Goal: Task Accomplishment & Management: Manage account settings

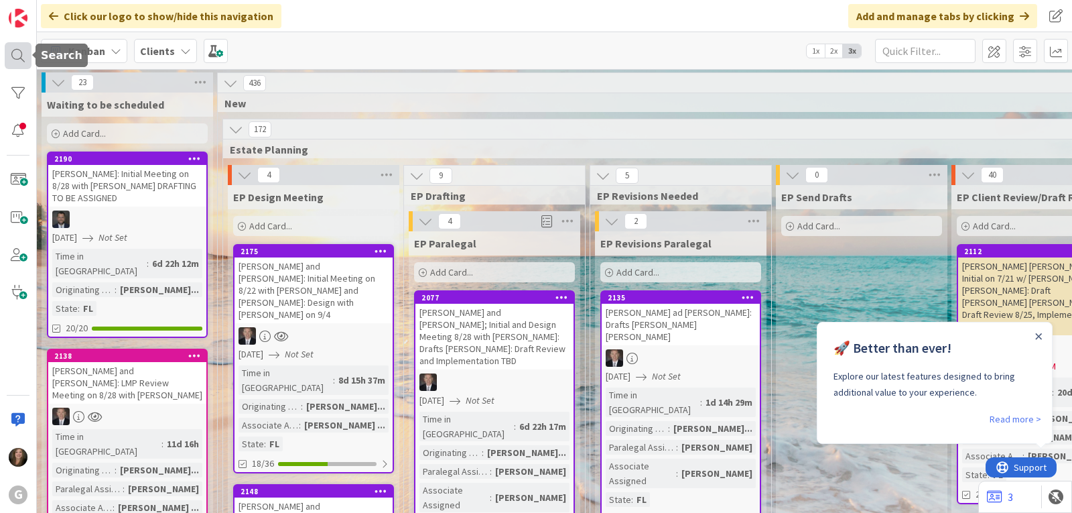
click at [24, 60] on div at bounding box center [18, 55] width 27 height 27
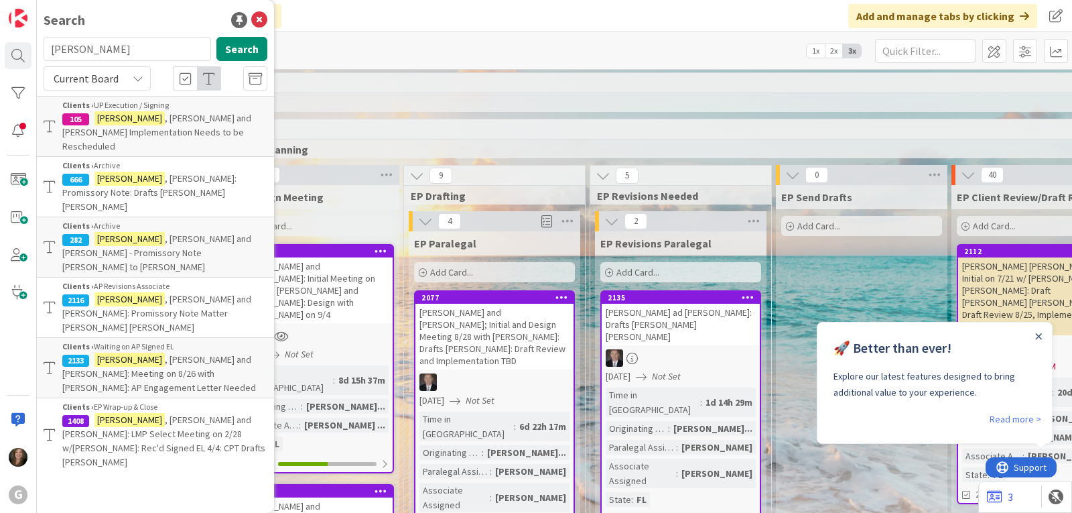
drag, startPoint x: 109, startPoint y: 48, endPoint x: 44, endPoint y: 47, distance: 65.7
click at [44, 47] on input "[PERSON_NAME]" at bounding box center [128, 49] width 168 height 24
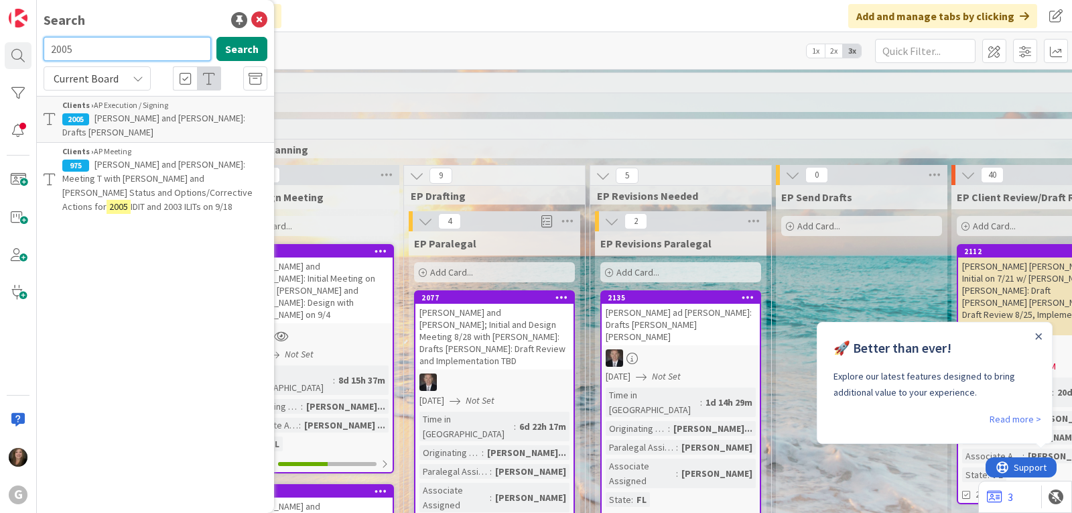
drag, startPoint x: 73, startPoint y: 50, endPoint x: 34, endPoint y: 49, distance: 39.6
click at [34, 49] on div "G Search 2005 Search Current Board Clients › AP Execution / Signing 2005 [PERSO…" at bounding box center [18, 256] width 37 height 513
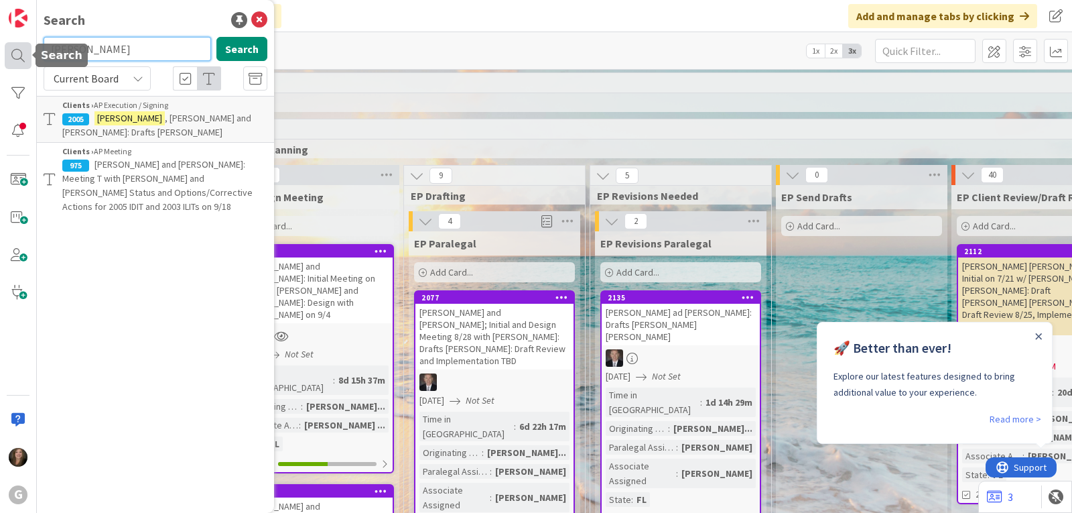
type input "[PERSON_NAME]"
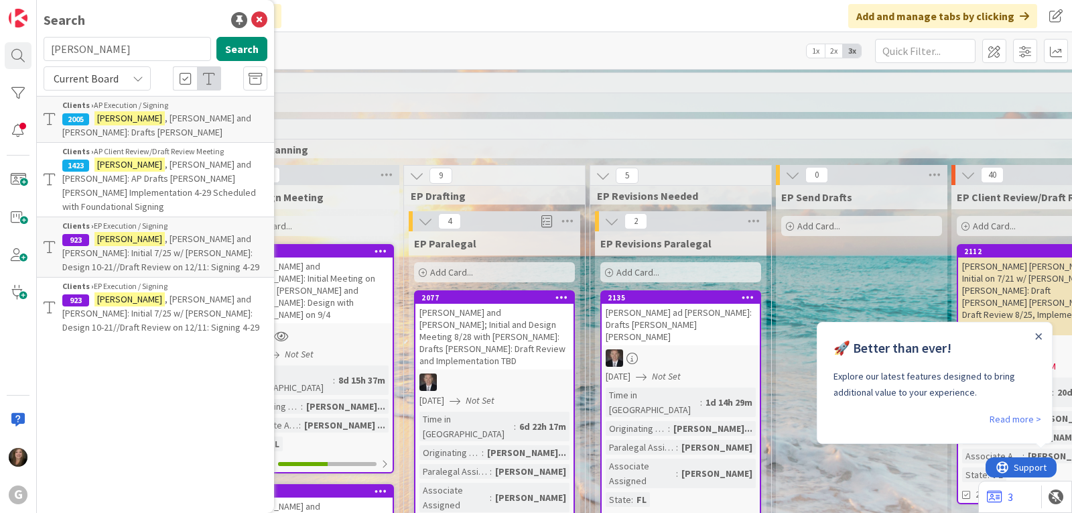
click at [184, 233] on span ", [PERSON_NAME] and [PERSON_NAME]: Initial 7/25 w/ [PERSON_NAME]: Design 10-21/…" at bounding box center [160, 253] width 197 height 40
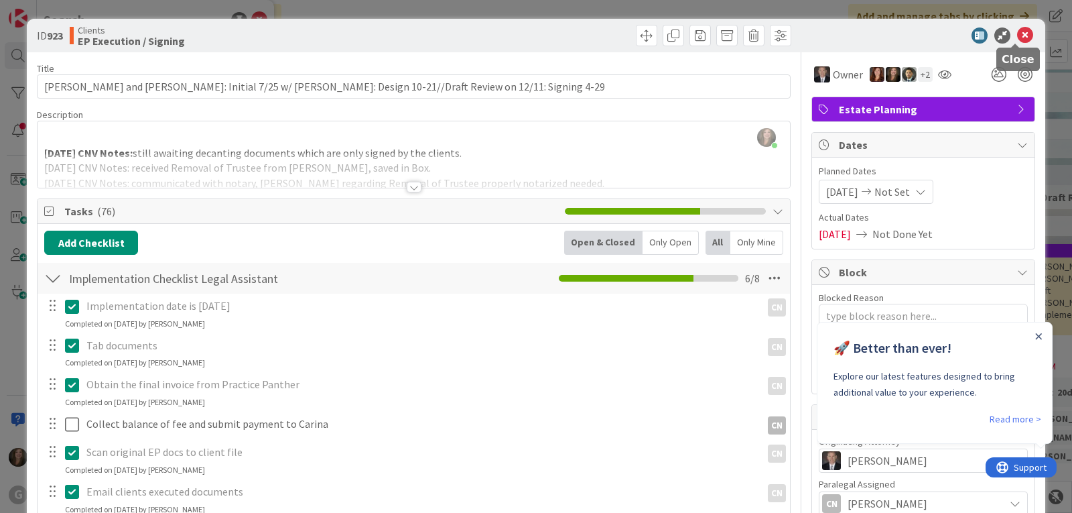
click at [1017, 33] on icon at bounding box center [1025, 35] width 16 height 16
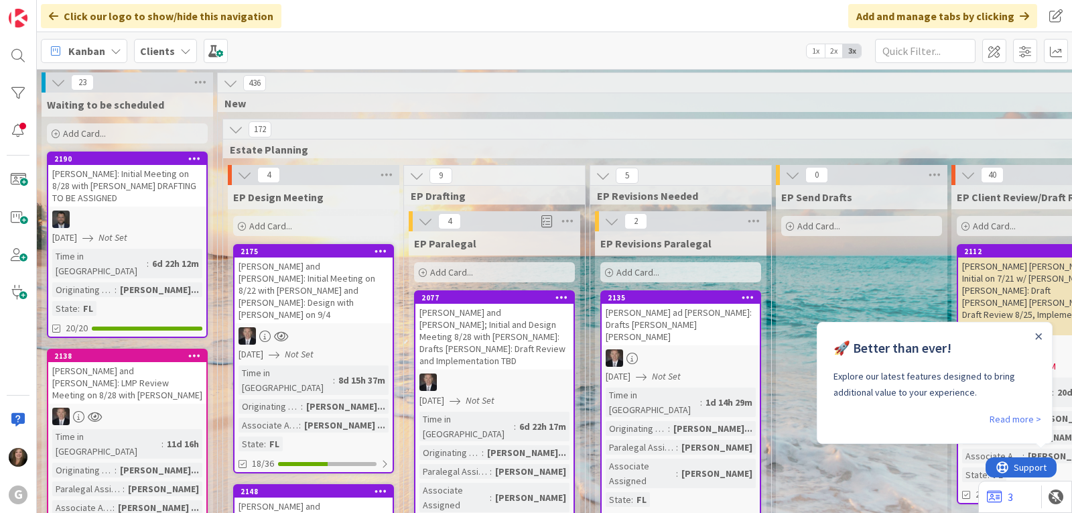
click at [321, 291] on div "[PERSON_NAME] and [PERSON_NAME]: Initial Meeting on 8/22 with [PERSON_NAME] and…" at bounding box center [314, 290] width 158 height 66
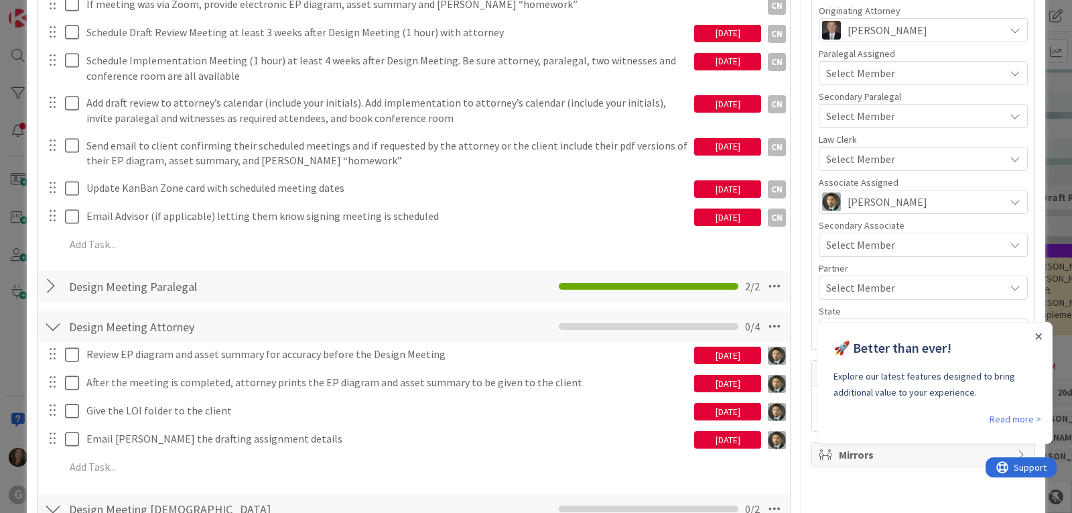
scroll to position [469, 0]
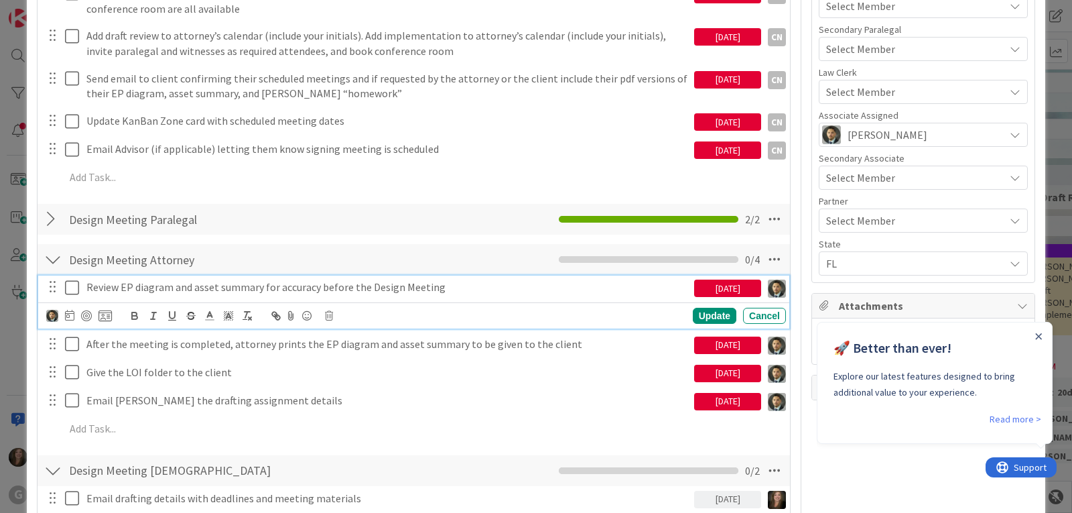
click at [72, 288] on icon at bounding box center [72, 287] width 14 height 16
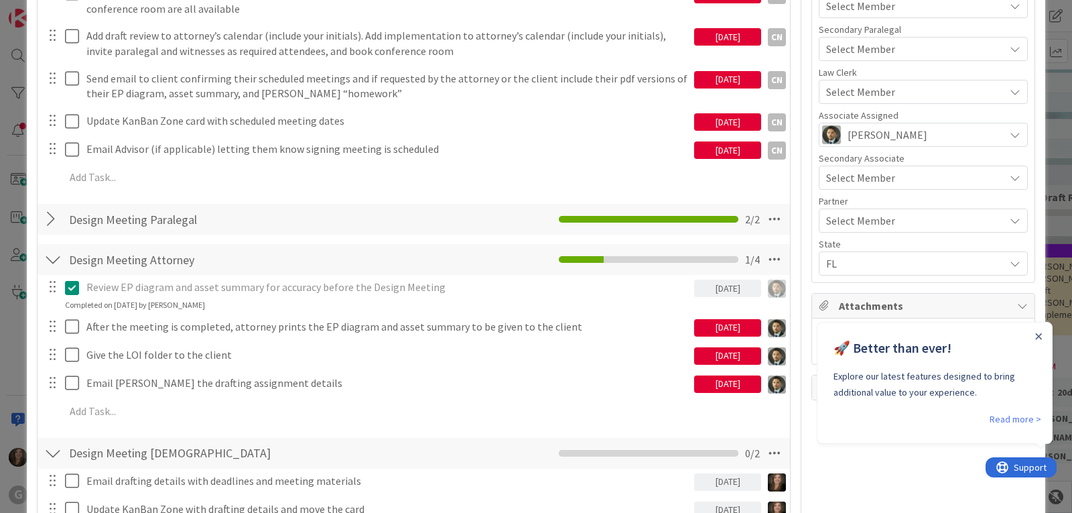
click at [73, 287] on icon at bounding box center [72, 287] width 14 height 16
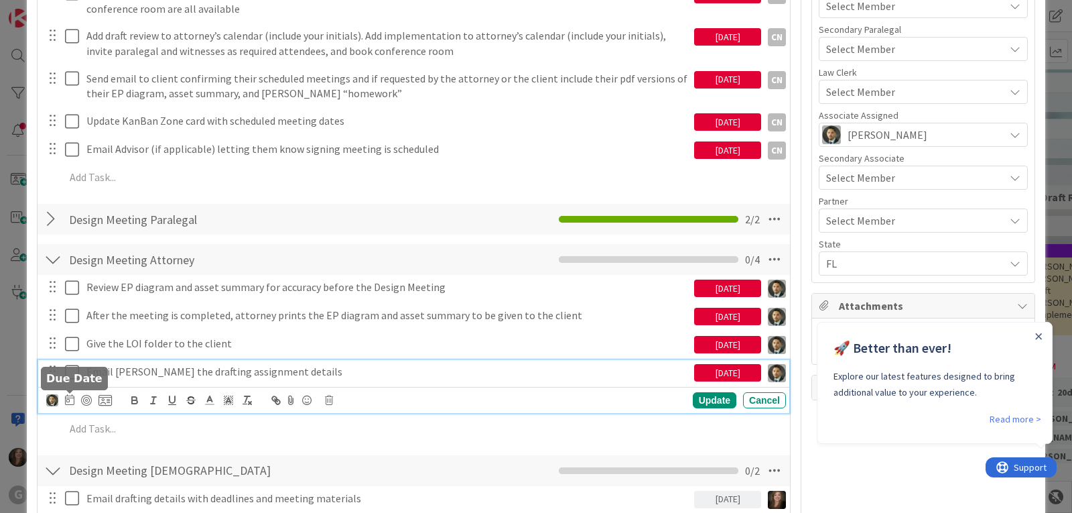
click at [70, 399] on div "Email [PERSON_NAME] the drafting assignment details [DATE] Update Cancel" at bounding box center [413, 386] width 751 height 53
click at [72, 373] on icon at bounding box center [72, 372] width 14 height 16
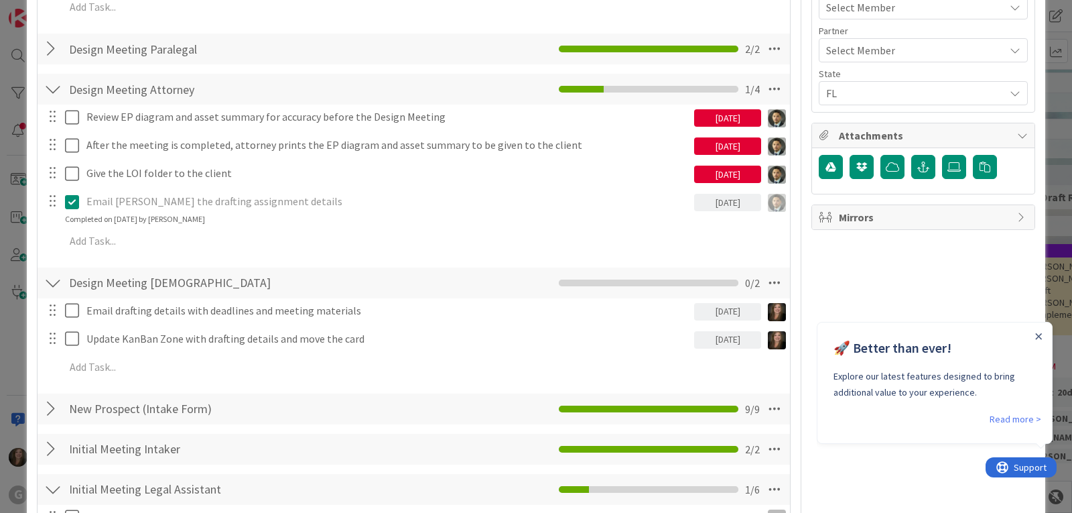
scroll to position [670, 0]
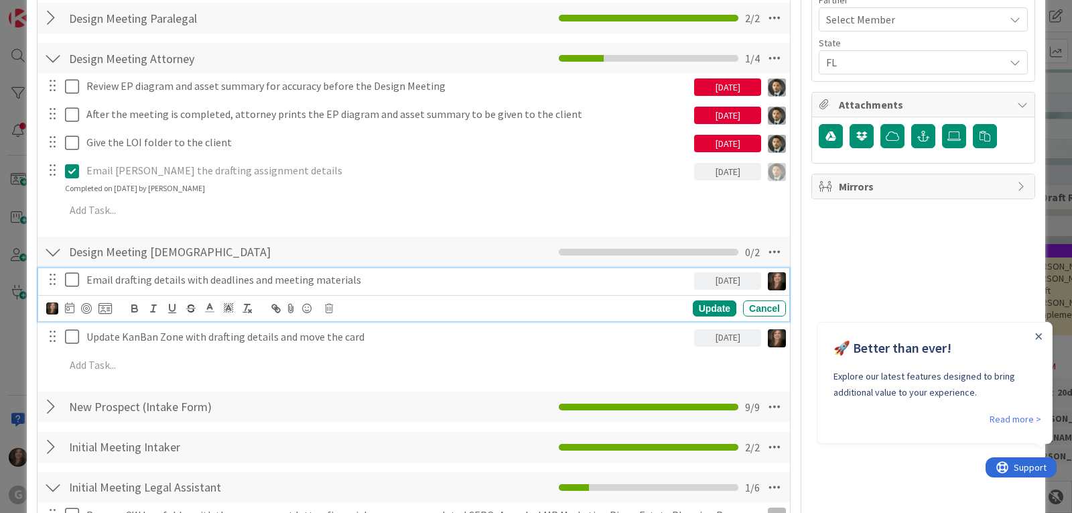
click at [73, 274] on icon at bounding box center [72, 279] width 14 height 16
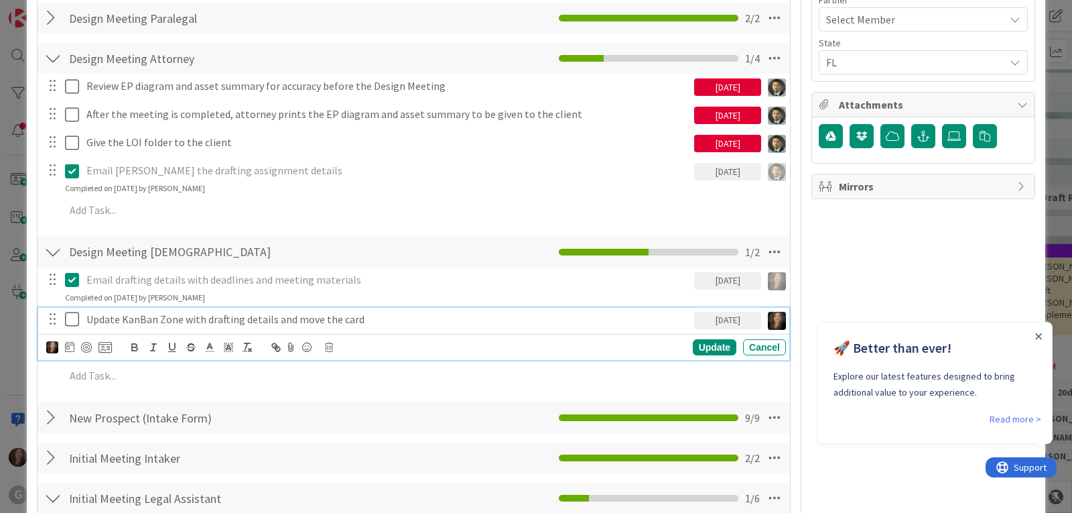
click at [72, 320] on icon at bounding box center [72, 319] width 14 height 16
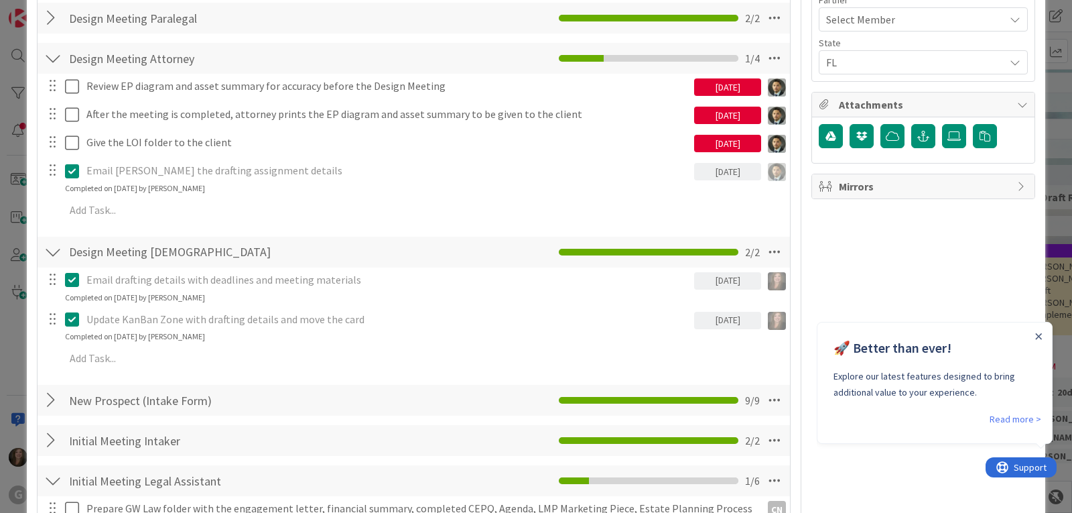
type textarea "x"
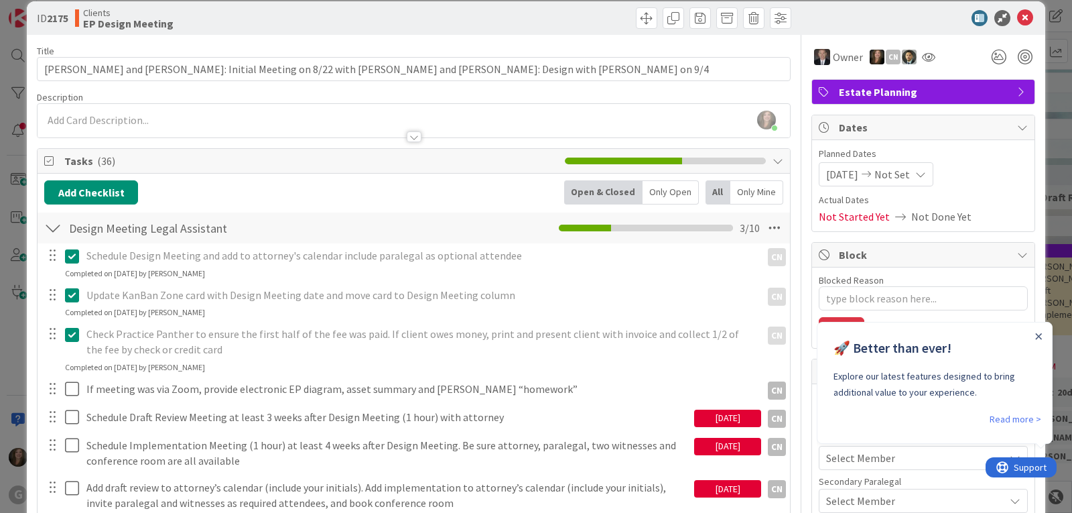
scroll to position [0, 0]
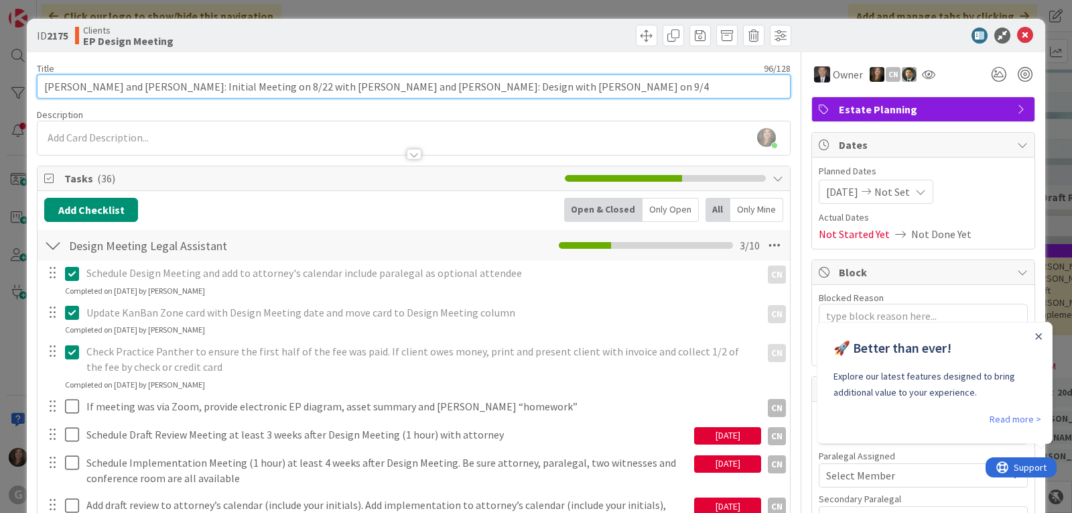
click at [500, 88] on input "[PERSON_NAME] and [PERSON_NAME]: Initial Meeting on 8/22 with [PERSON_NAME] and…" at bounding box center [414, 86] width 754 height 24
type input "[PERSON_NAME] and [PERSON_NAME]: Initial Meeting on 8/22 with [PERSON_NAME] and…"
type textarea "x"
type input "[PERSON_NAME] and [PERSON_NAME]: Initial Meeting on 8/22 with [PERSON_NAME] and…"
type textarea "x"
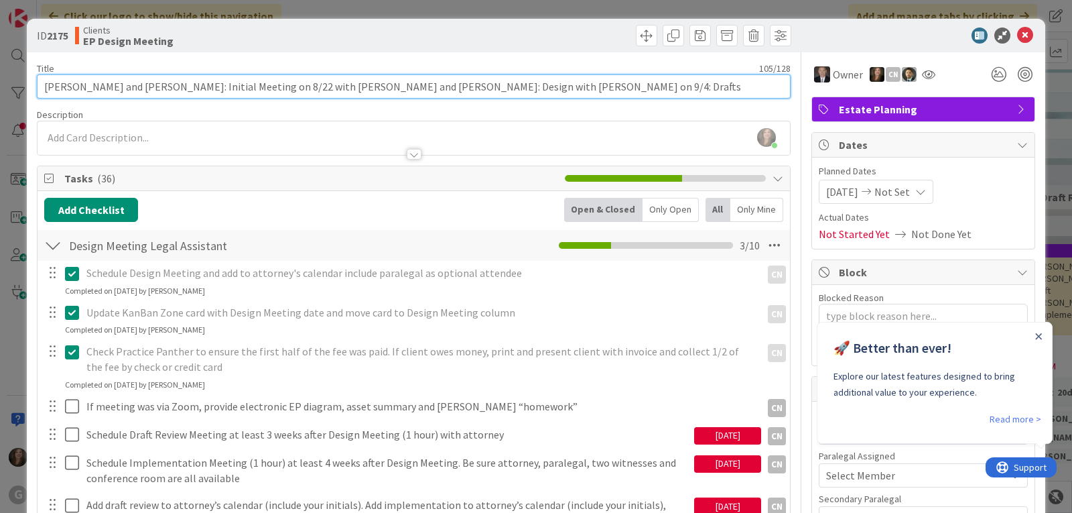
type input "[PERSON_NAME] and [PERSON_NAME]: Initial Meeting on 8/22 with [PERSON_NAME] and…"
type textarea "x"
type input "[PERSON_NAME] and [PERSON_NAME]: Initial Meeting on 8/22 with [PERSON_NAME] and…"
type textarea "x"
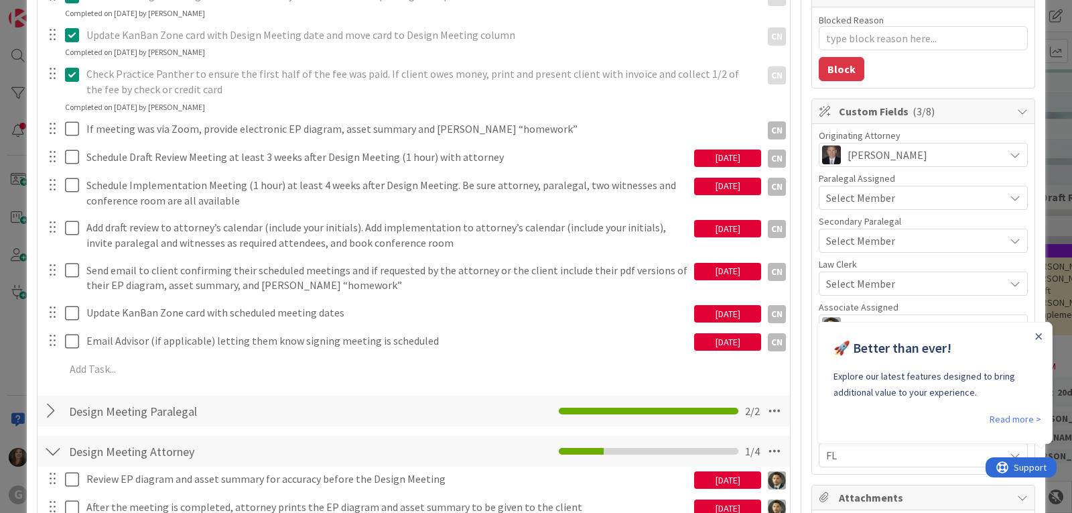
scroll to position [335, 0]
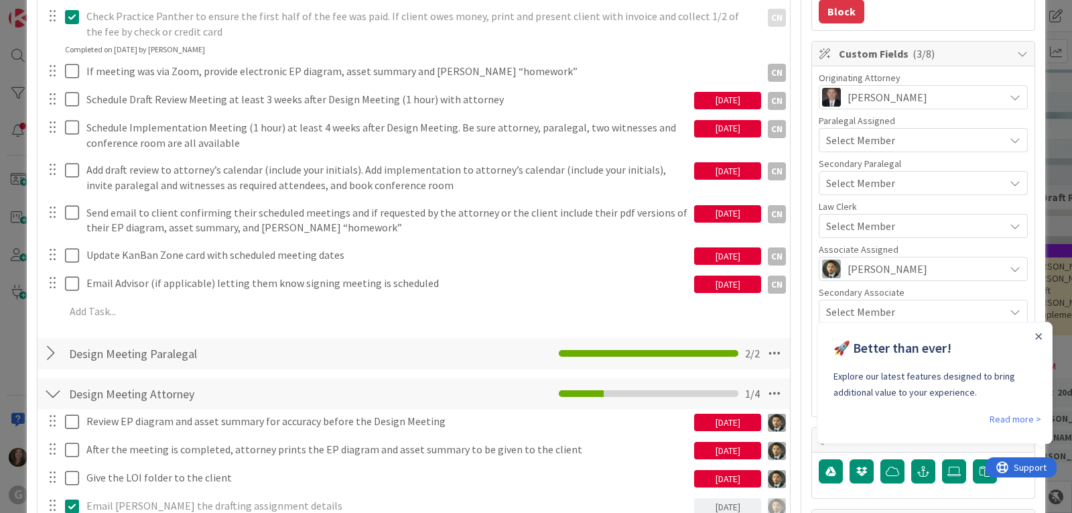
type input "[PERSON_NAME] and [PERSON_NAME]: Initial Meeting on 8/22 with [PERSON_NAME] and…"
click at [871, 223] on span "Select Member" at bounding box center [860, 226] width 69 height 16
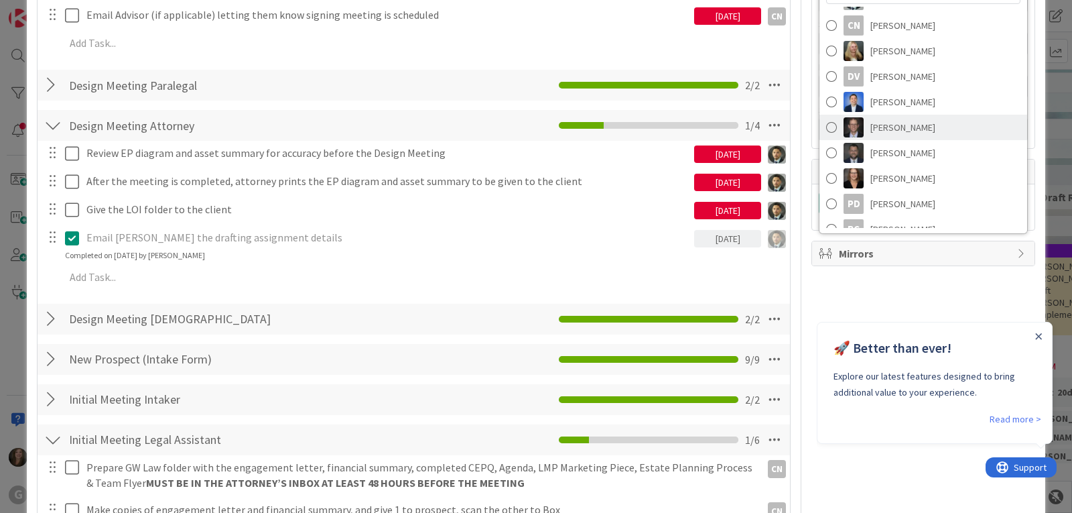
scroll to position [161, 0]
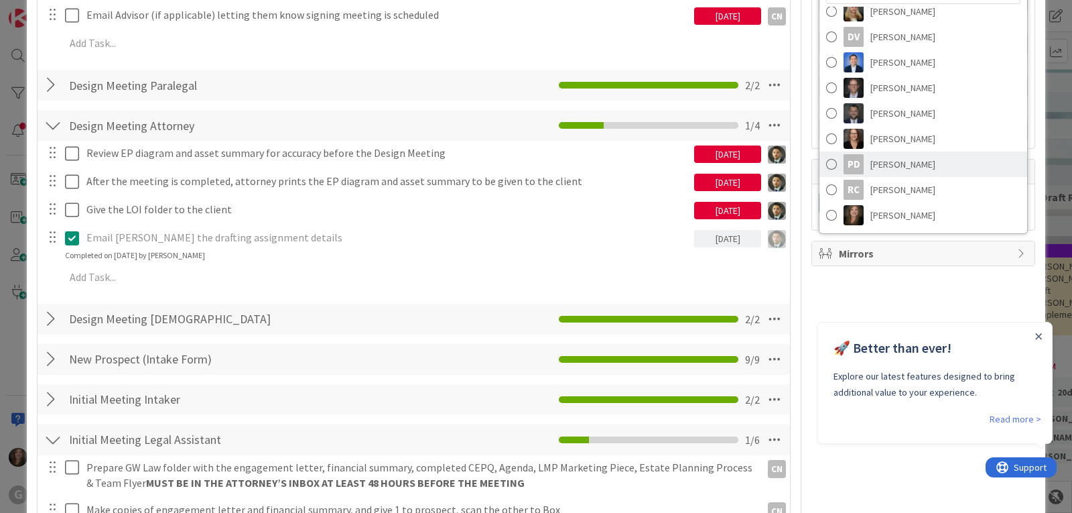
click at [894, 159] on span "[PERSON_NAME]" at bounding box center [903, 164] width 65 height 20
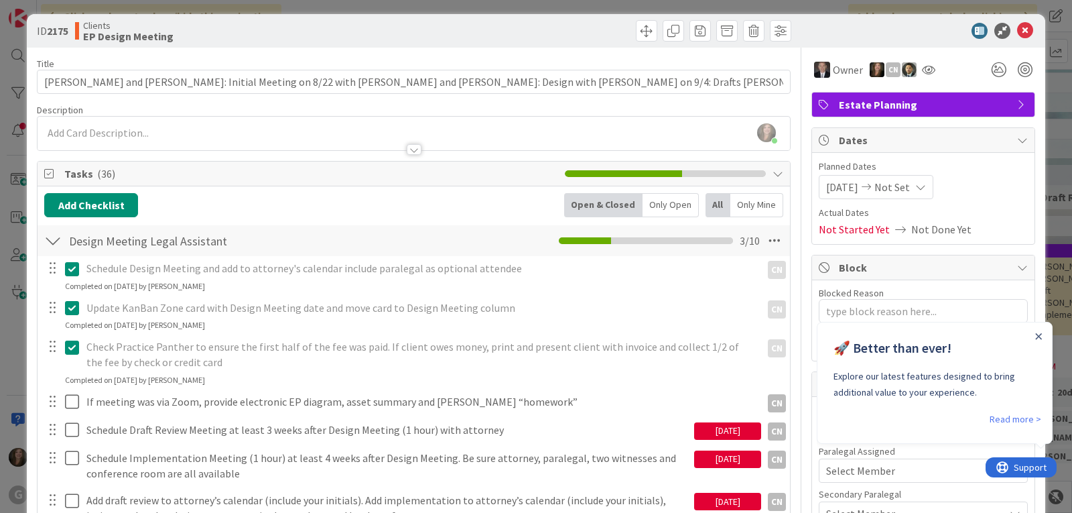
scroll to position [0, 0]
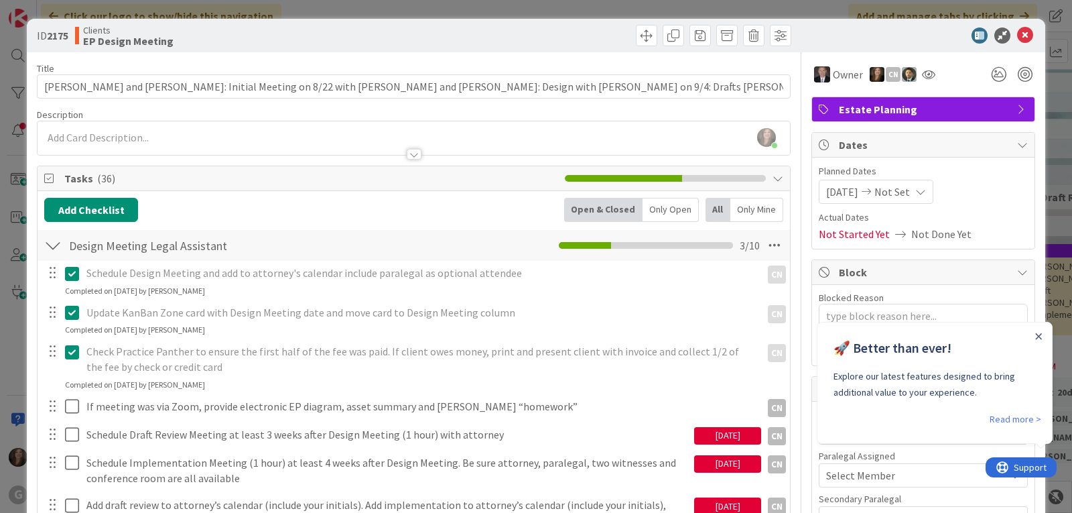
click at [153, 131] on div "[PERSON_NAME] just joined" at bounding box center [414, 138] width 753 height 34
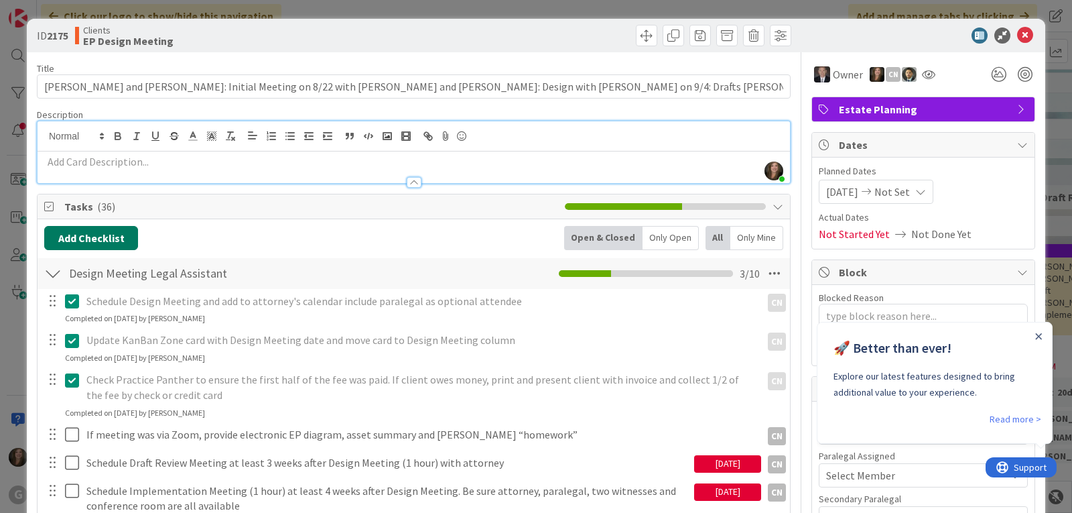
click at [124, 242] on button "Add Checklist" at bounding box center [91, 238] width 94 height 24
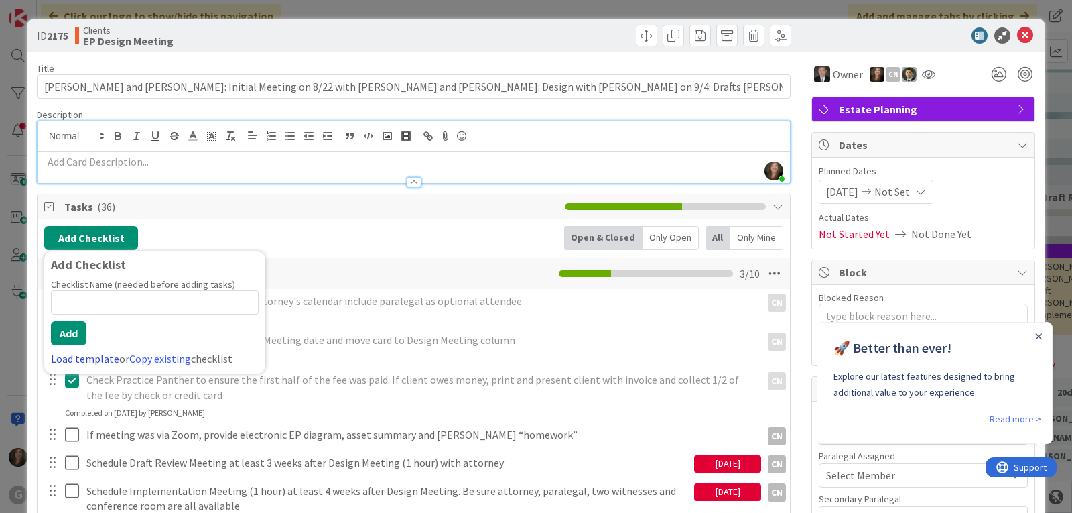
click at [75, 355] on link "Load template" at bounding box center [85, 358] width 68 height 13
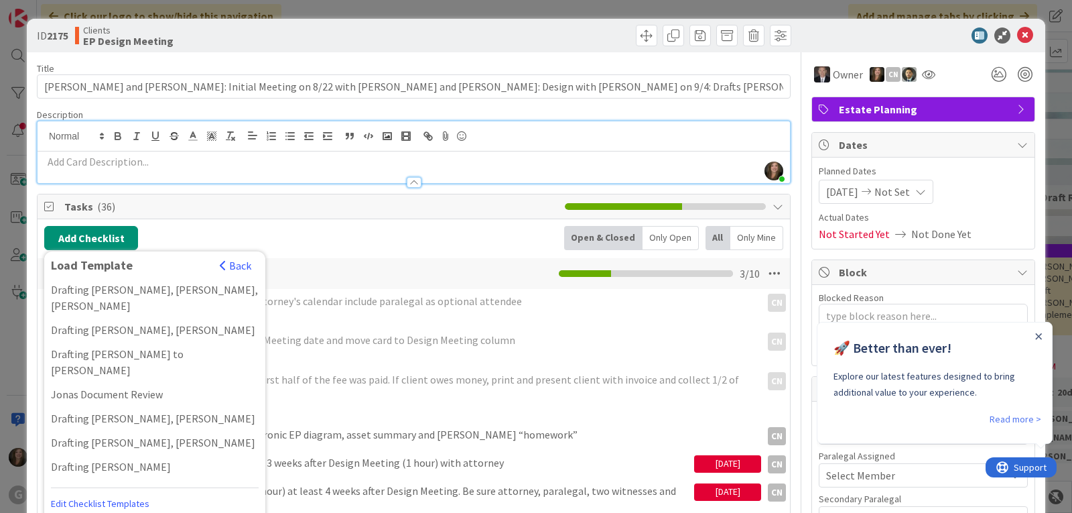
scroll to position [938, 0]
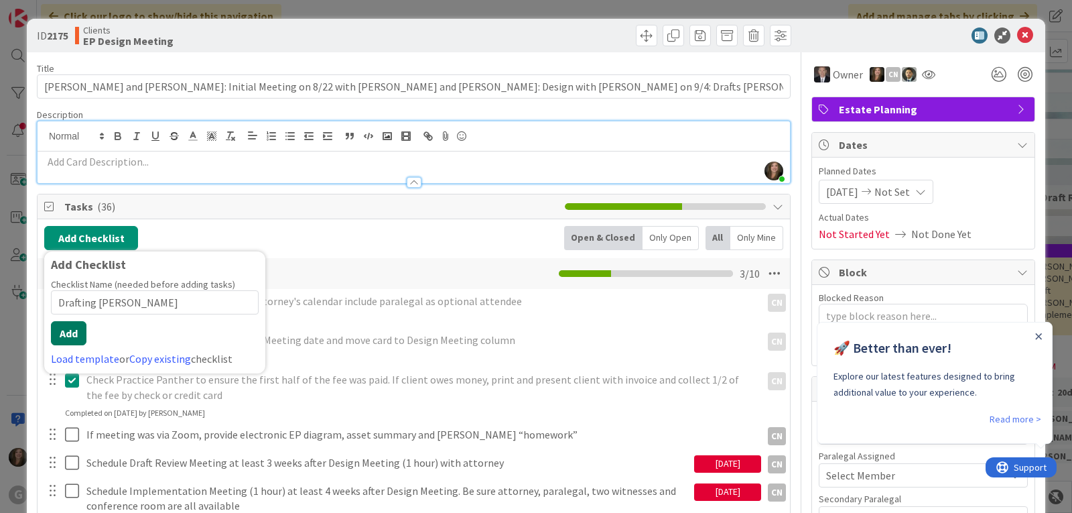
click at [64, 328] on button "Add" at bounding box center [69, 333] width 36 height 24
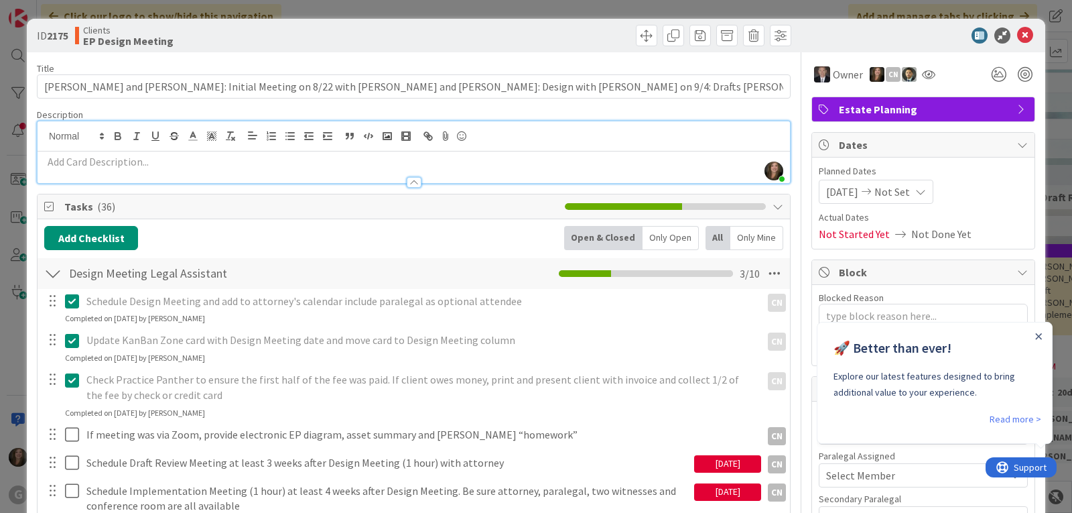
type textarea "x"
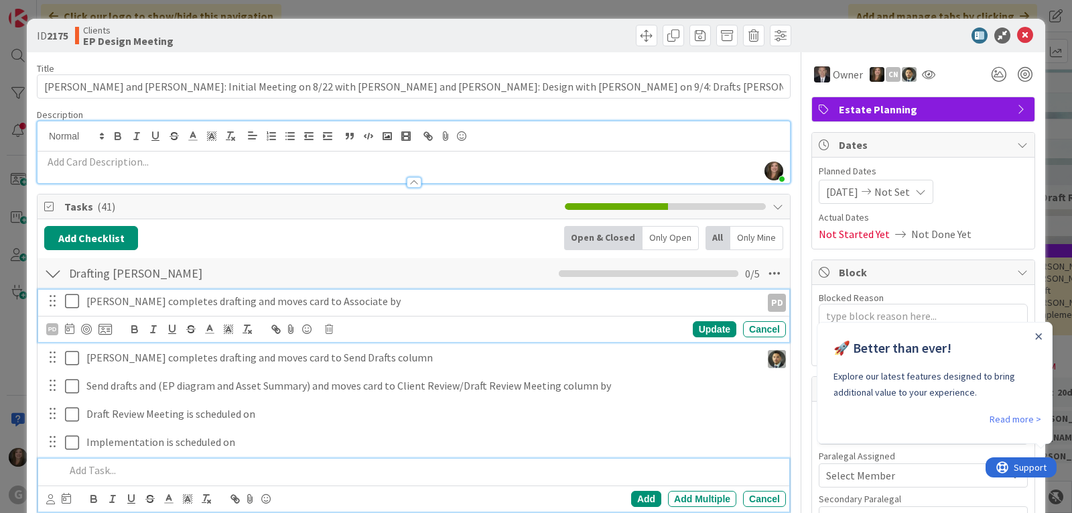
click at [270, 299] on p "[PERSON_NAME] completes drafting and moves card to Associate by" at bounding box center [421, 301] width 670 height 15
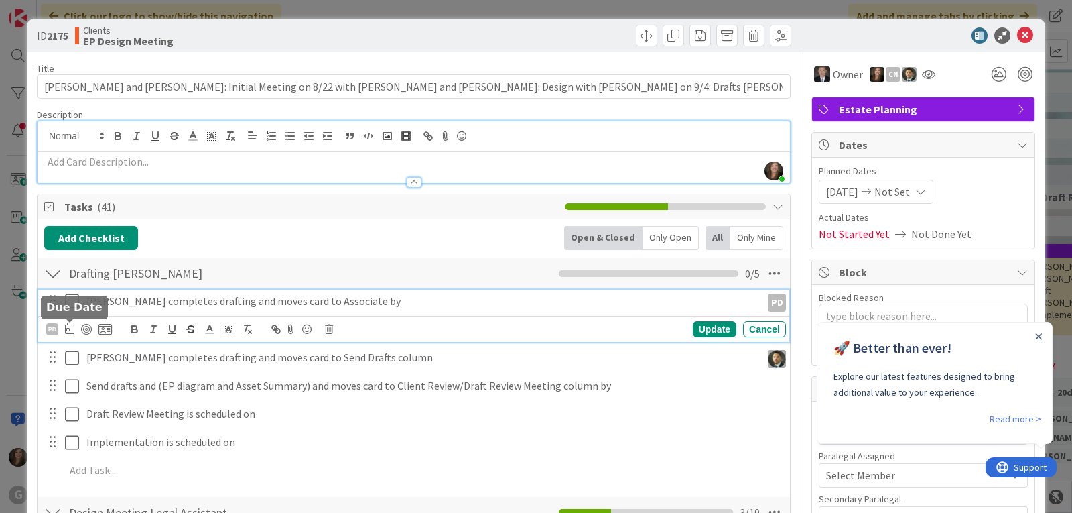
click at [68, 326] on icon at bounding box center [69, 328] width 9 height 11
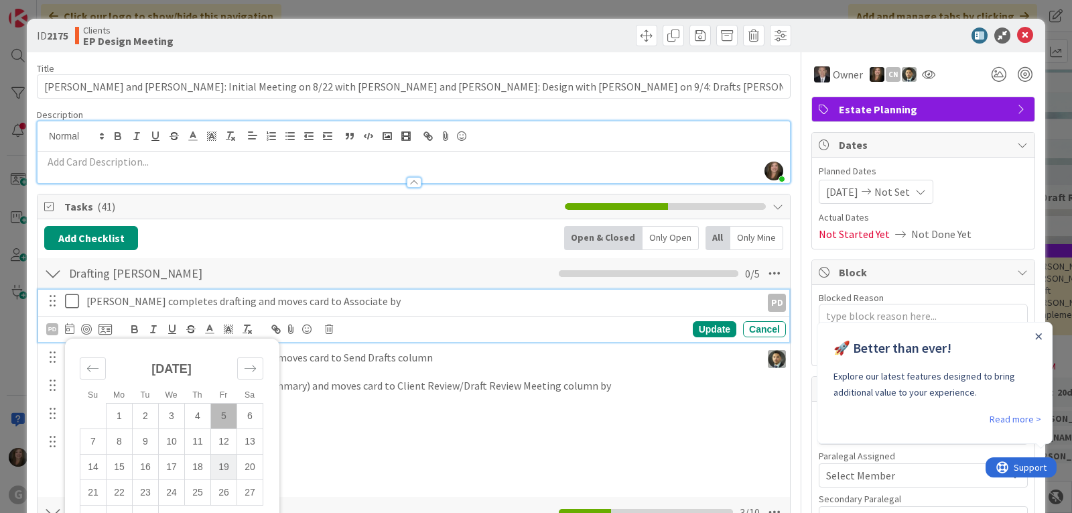
scroll to position [201, 0]
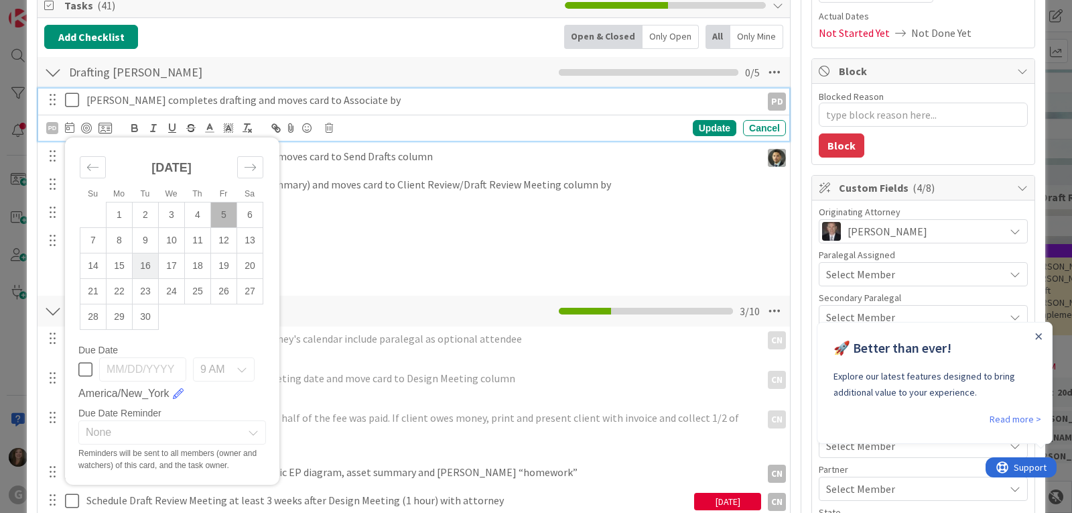
click at [146, 267] on td "16" at bounding box center [146, 265] width 26 height 25
type input "[DATE]"
type textarea "x"
click at [481, 342] on p "Schedule Design Meeting and add to attorney's calendar include paralegal as opt…" at bounding box center [421, 338] width 670 height 15
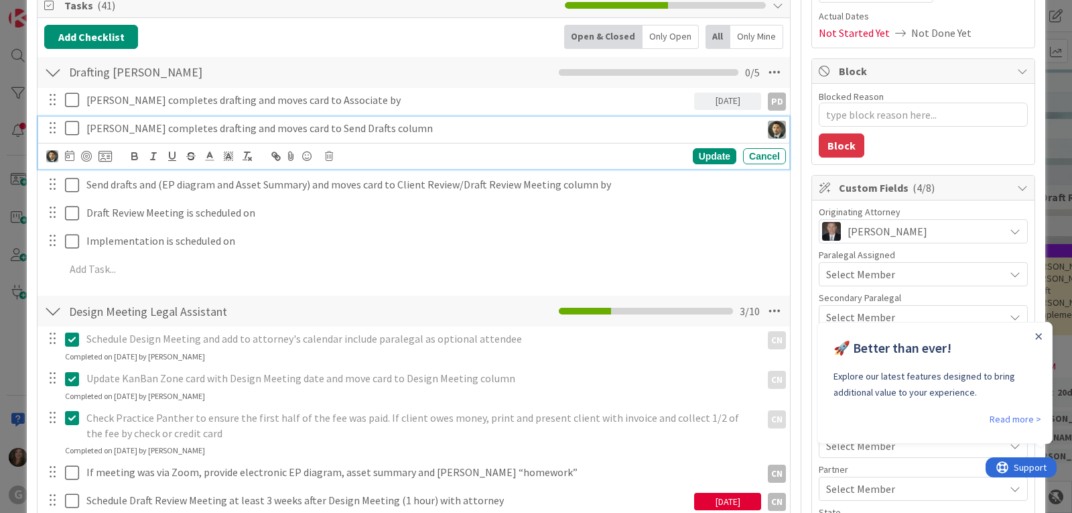
click at [149, 129] on p "[PERSON_NAME] completes drafting and moves card to Send Drafts column" at bounding box center [421, 128] width 670 height 15
click at [69, 151] on icon at bounding box center [69, 155] width 9 height 11
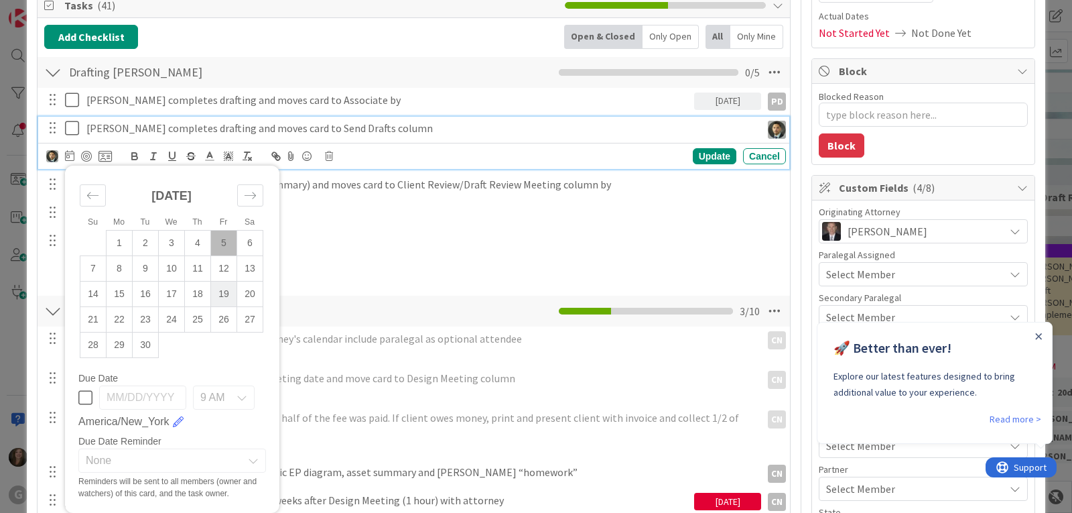
click at [226, 289] on td "19" at bounding box center [224, 293] width 26 height 25
type input "[DATE]"
click at [706, 152] on div "Update" at bounding box center [715, 156] width 44 height 16
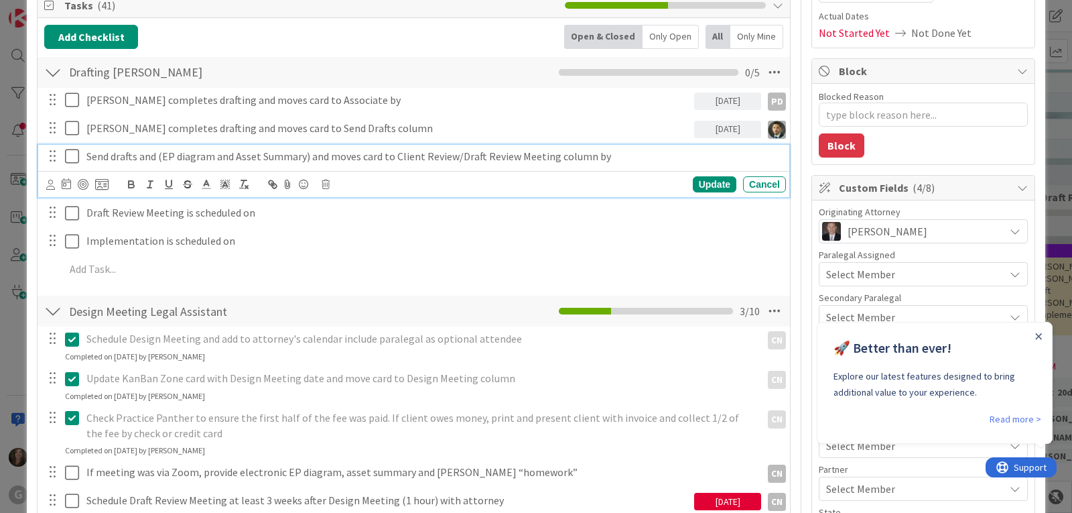
click at [102, 160] on p "Send drafts and (EP diagram and Asset Summary) and moves card to Client Review/…" at bounding box center [433, 156] width 694 height 15
click at [50, 185] on icon at bounding box center [50, 185] width 9 height 10
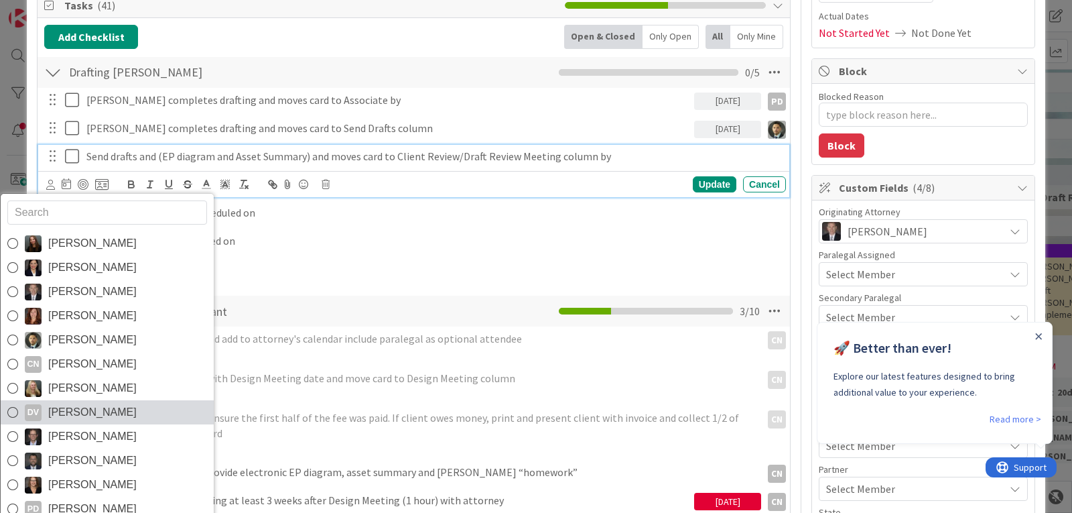
scroll to position [47, 0]
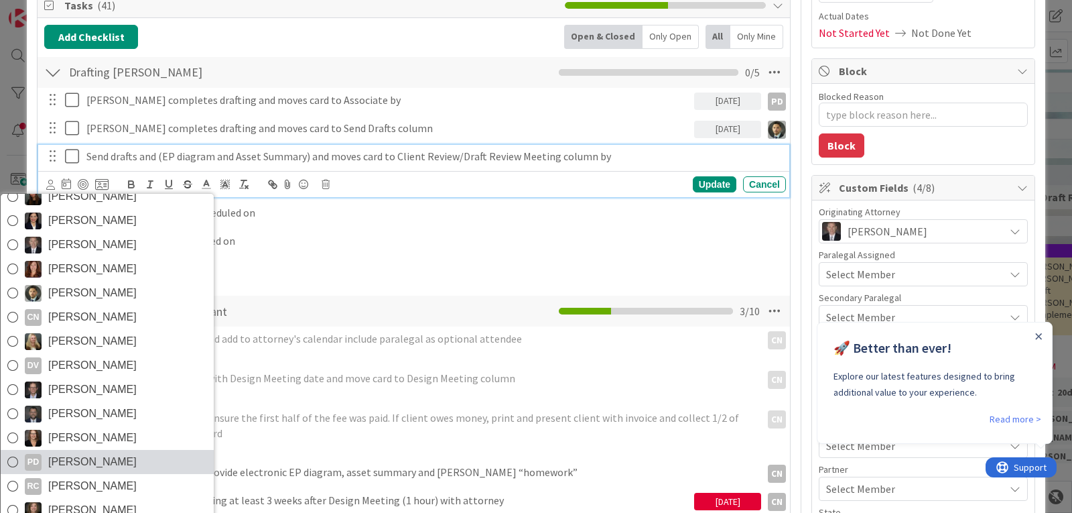
click at [68, 461] on span "[PERSON_NAME]" at bounding box center [92, 462] width 88 height 20
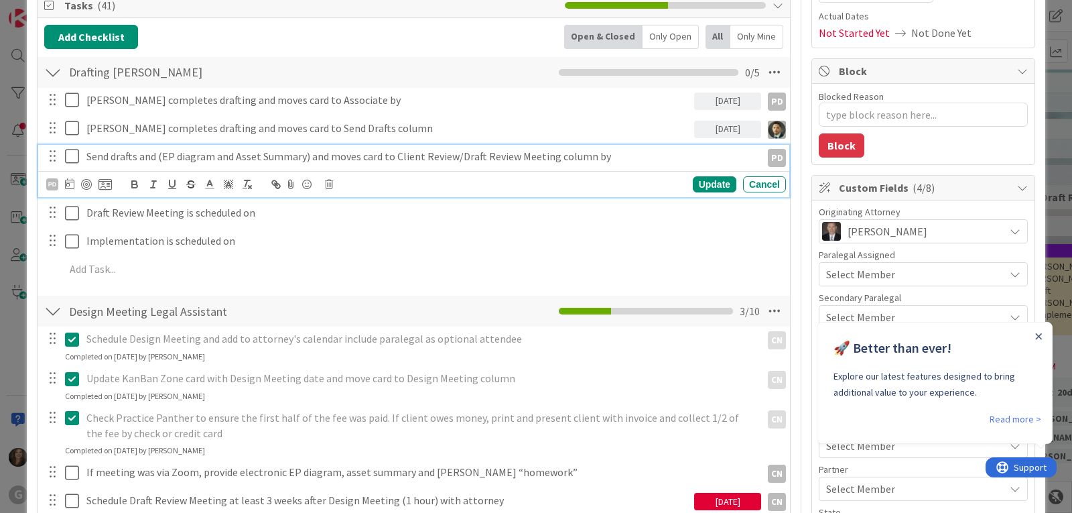
type textarea "x"
click at [70, 184] on icon at bounding box center [69, 183] width 9 height 11
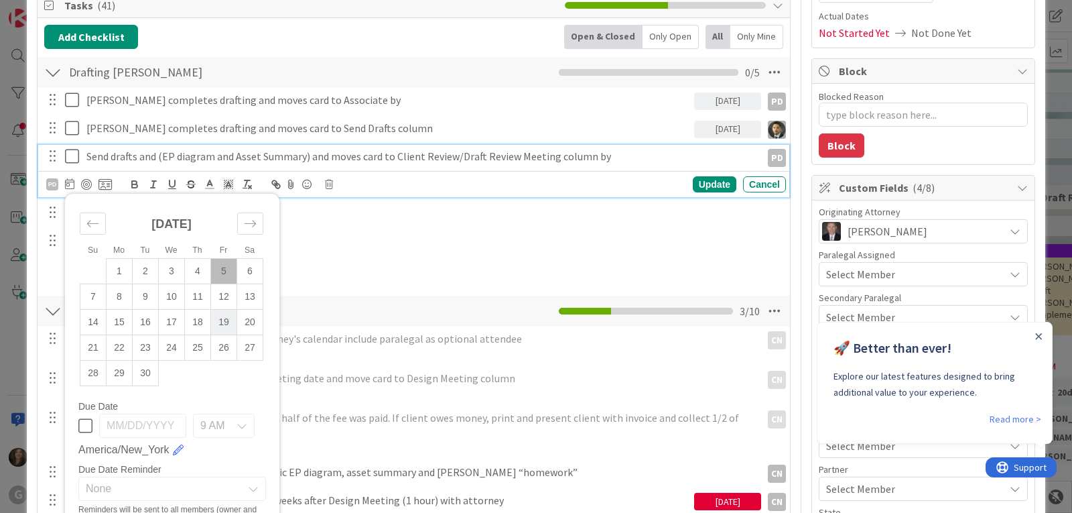
click at [227, 318] on td "19" at bounding box center [224, 322] width 26 height 25
type input "[DATE]"
click at [694, 184] on div "Update" at bounding box center [715, 184] width 44 height 16
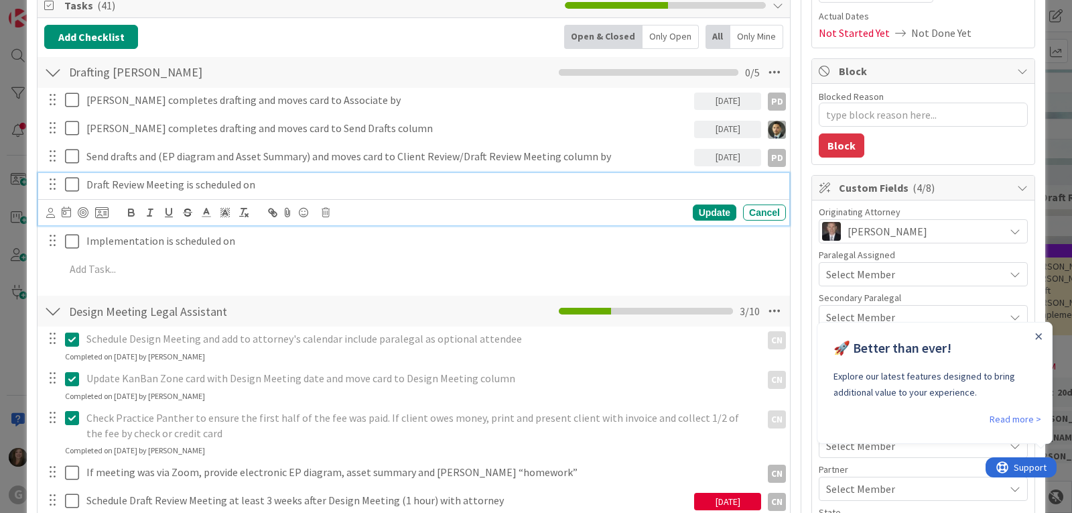
click at [180, 190] on p "Draft Review Meeting is scheduled on" at bounding box center [433, 184] width 694 height 15
click at [48, 216] on icon at bounding box center [50, 213] width 9 height 10
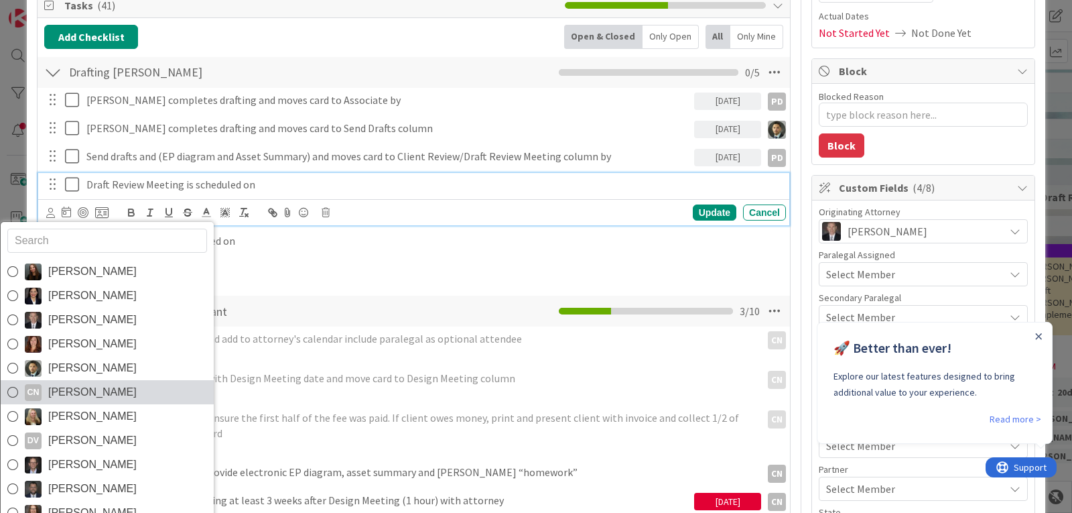
click at [88, 392] on span "[PERSON_NAME]" at bounding box center [92, 392] width 88 height 20
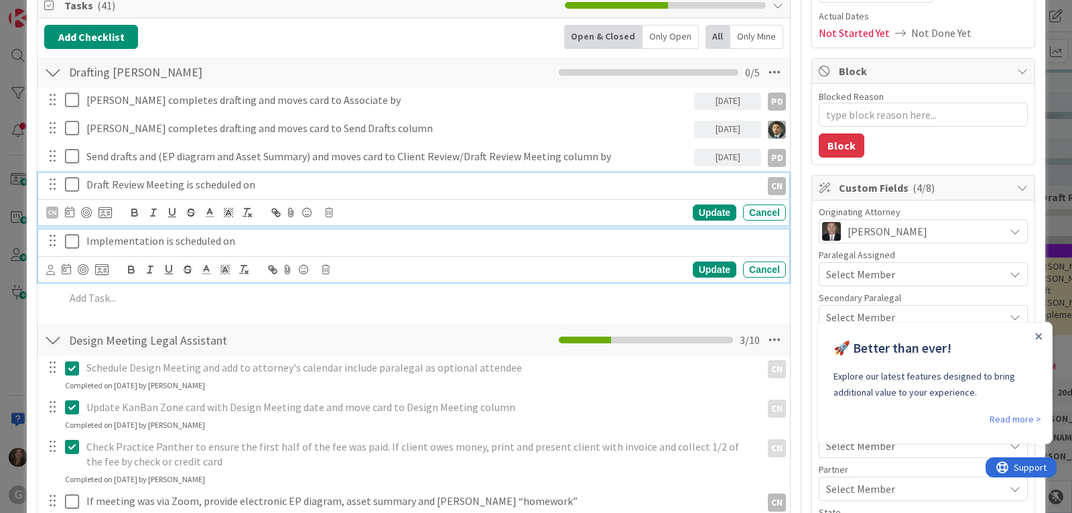
drag, startPoint x: 143, startPoint y: 244, endPoint x: 125, endPoint y: 244, distance: 18.1
click at [143, 244] on p "Implementation is scheduled on" at bounding box center [433, 240] width 694 height 15
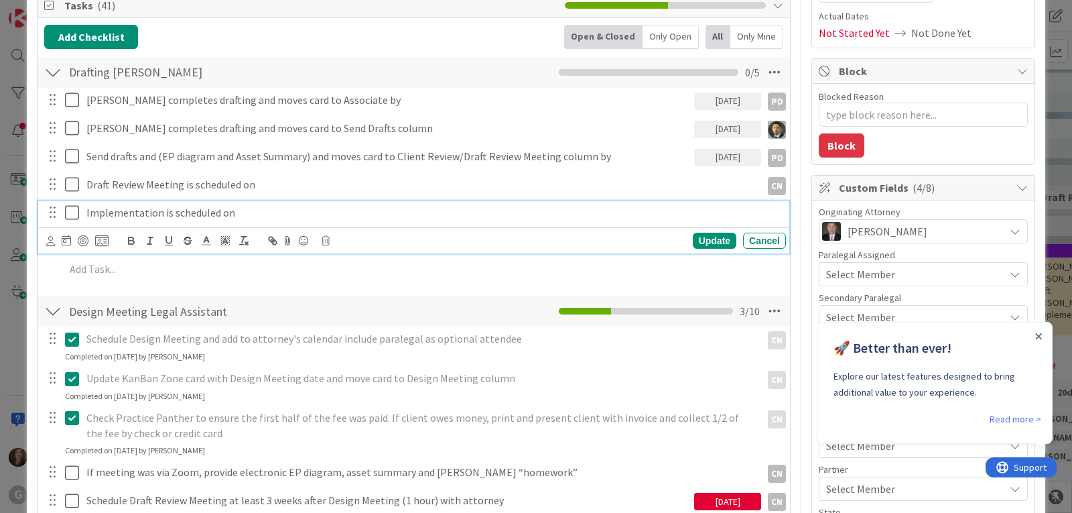
scroll to position [173, 0]
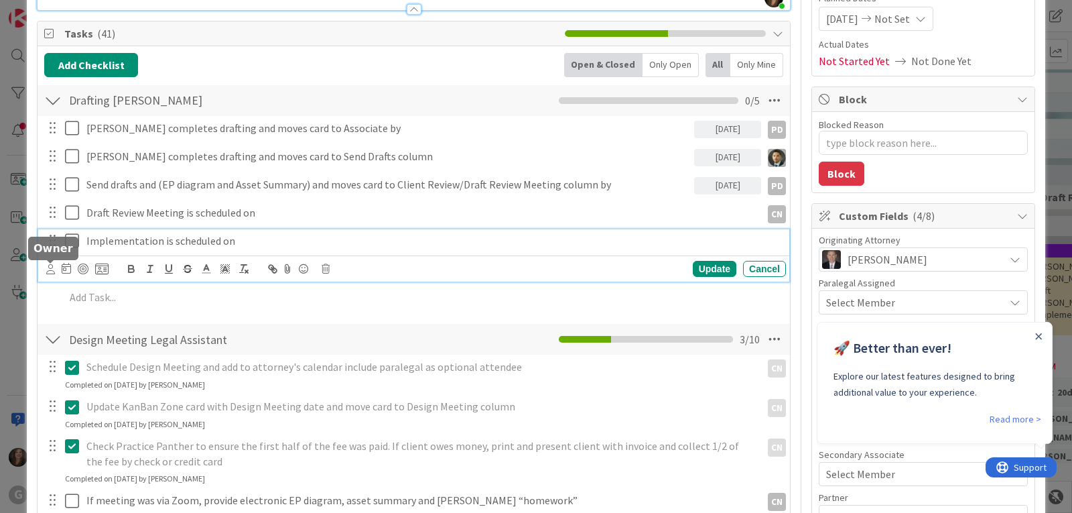
click at [51, 269] on icon at bounding box center [50, 269] width 9 height 10
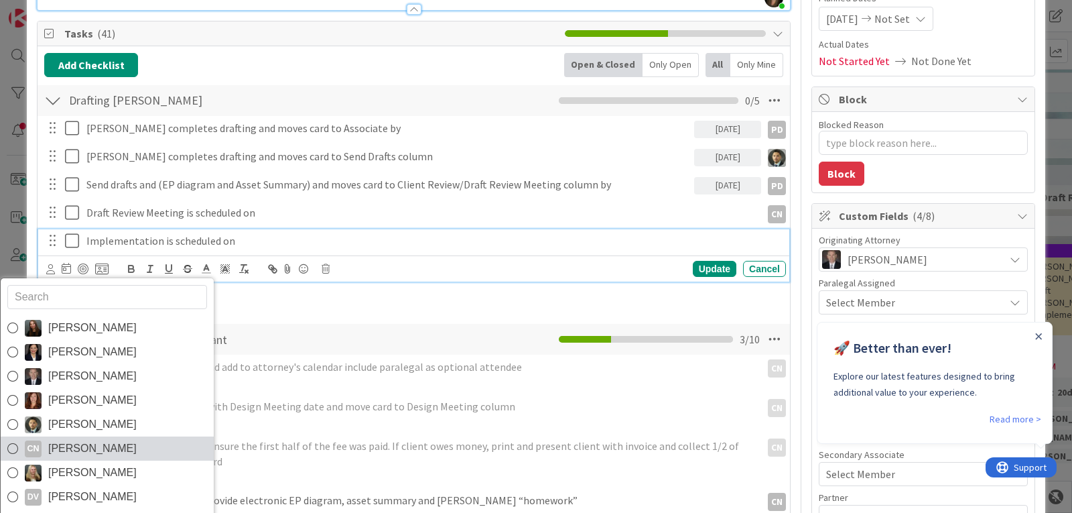
click at [87, 443] on span "[PERSON_NAME]" at bounding box center [92, 448] width 88 height 20
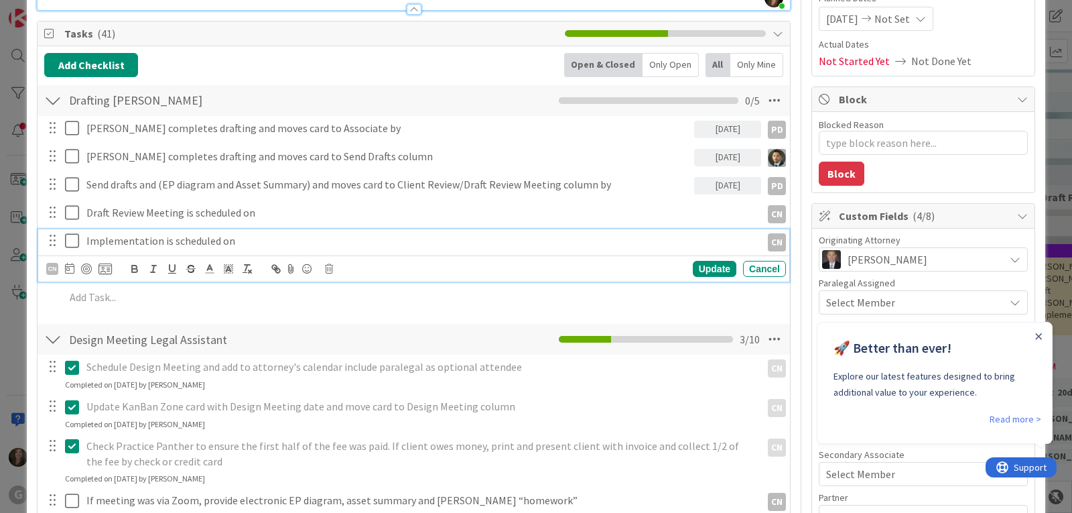
type textarea "x"
click at [700, 267] on div "Update" at bounding box center [715, 269] width 44 height 16
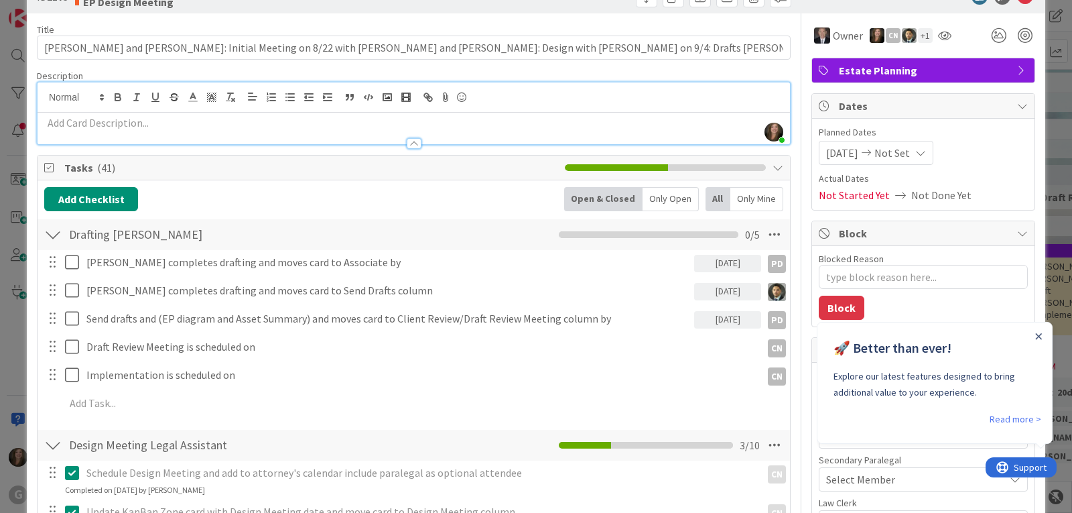
scroll to position [0, 0]
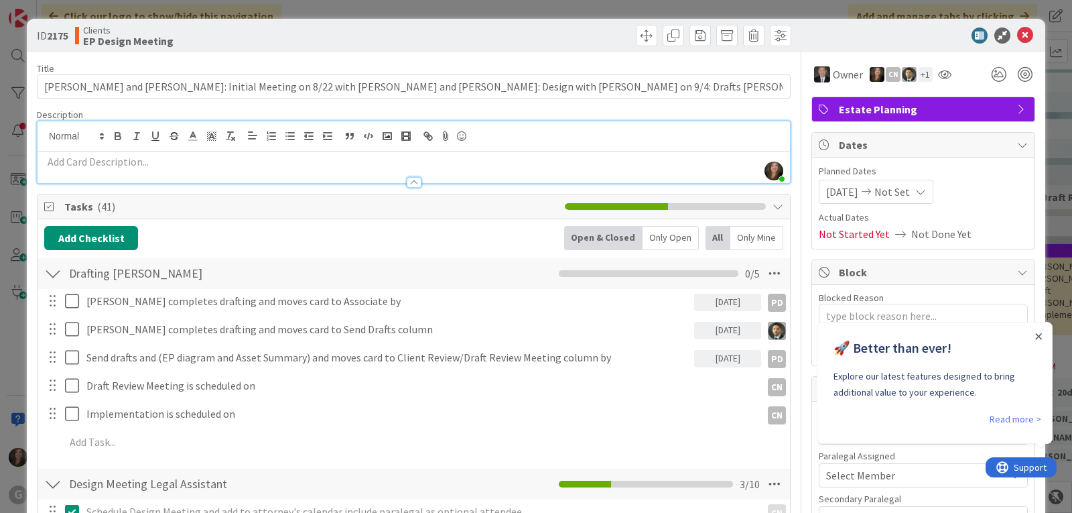
click at [88, 159] on p at bounding box center [413, 161] width 739 height 15
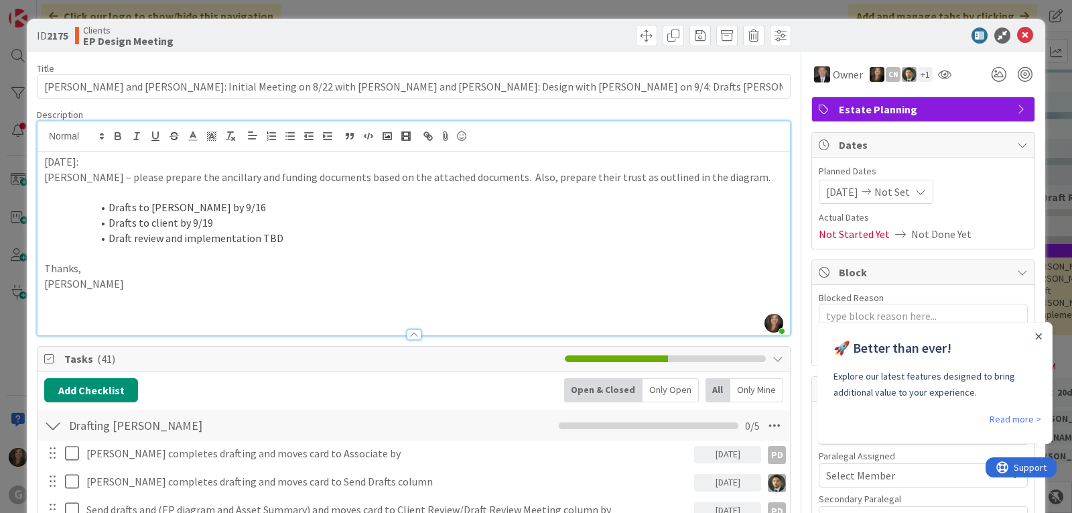
click at [70, 310] on p at bounding box center [413, 313] width 739 height 15
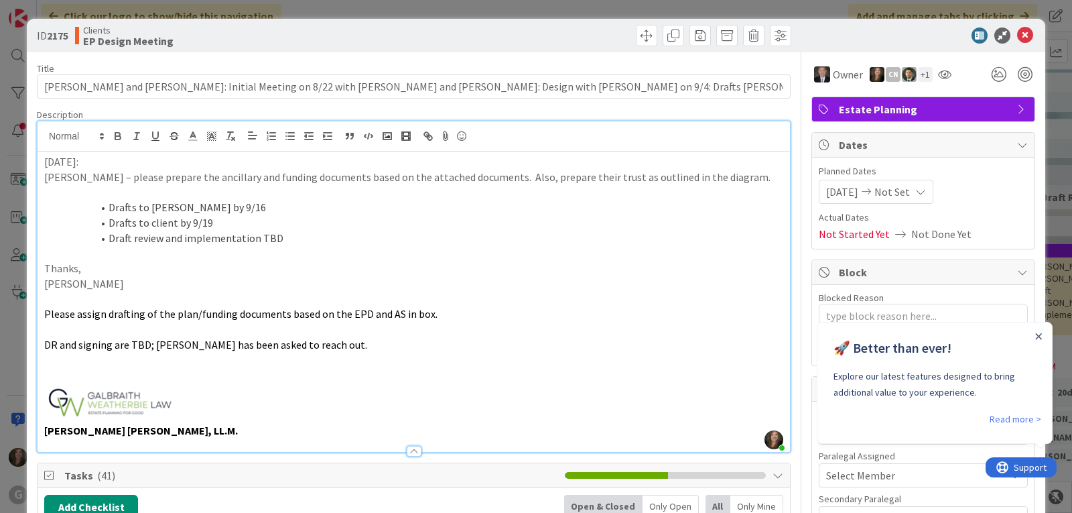
click at [184, 396] on p at bounding box center [413, 403] width 739 height 40
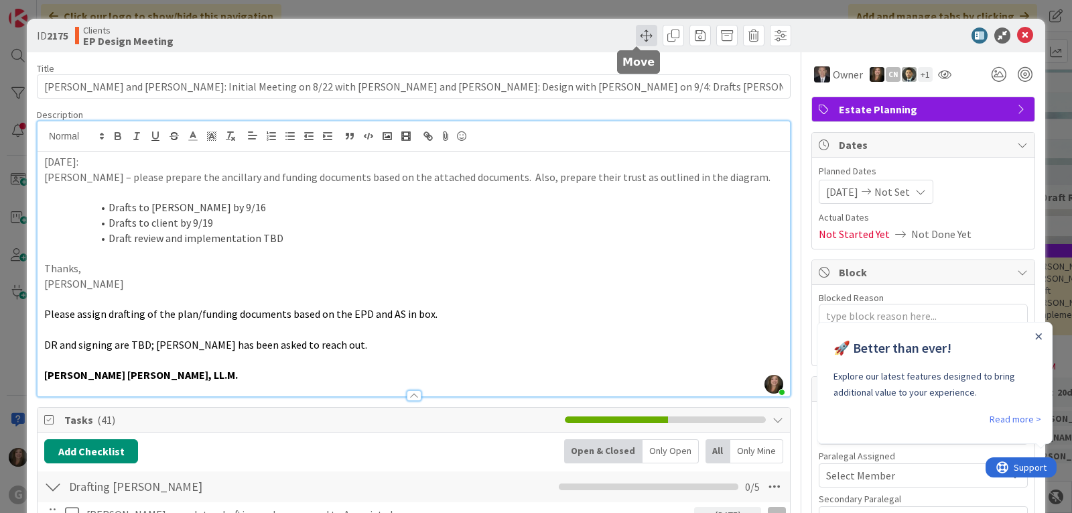
click at [636, 35] on span at bounding box center [646, 35] width 21 height 21
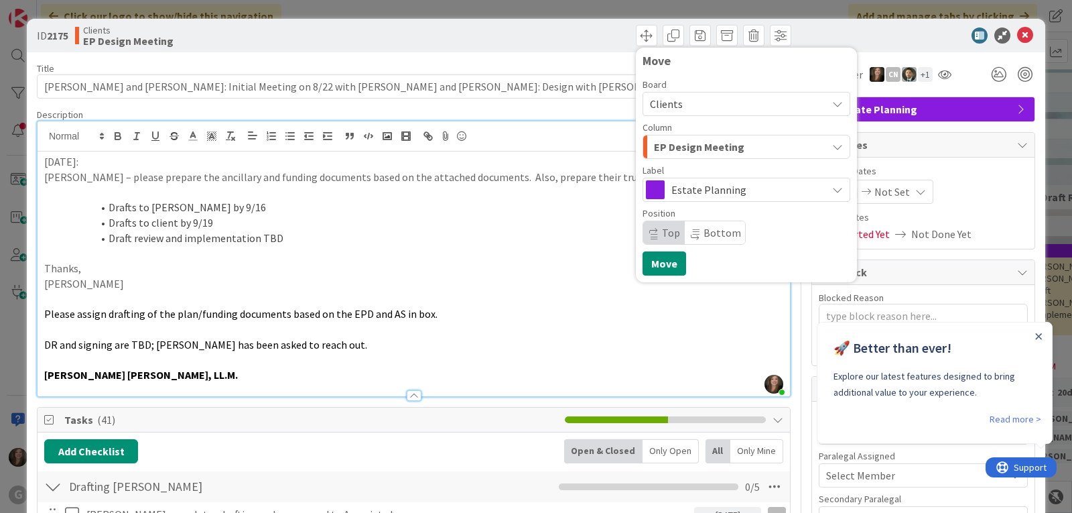
click at [712, 145] on span "EP Design Meeting" at bounding box center [699, 146] width 90 height 17
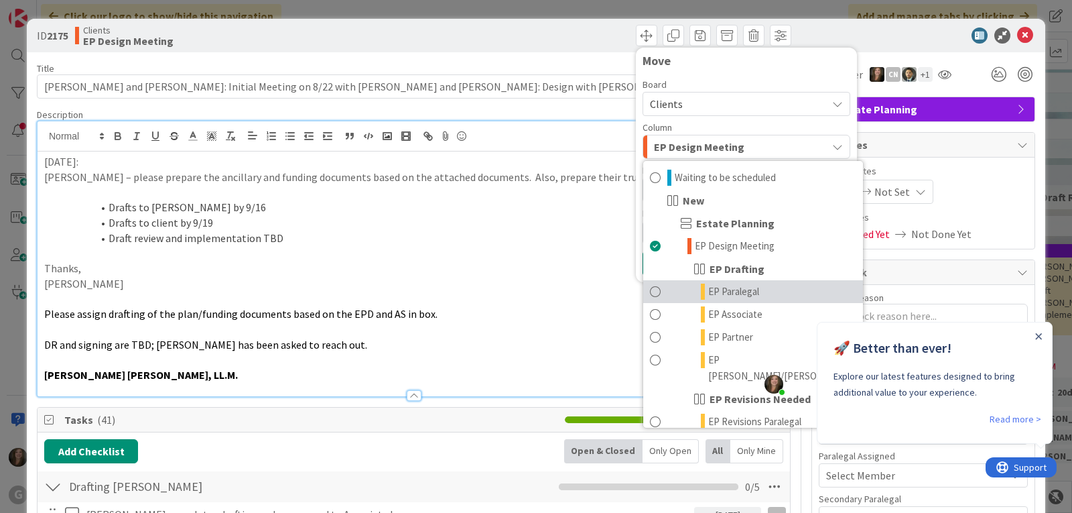
click at [708, 293] on span "EP Paralegal" at bounding box center [733, 291] width 51 height 16
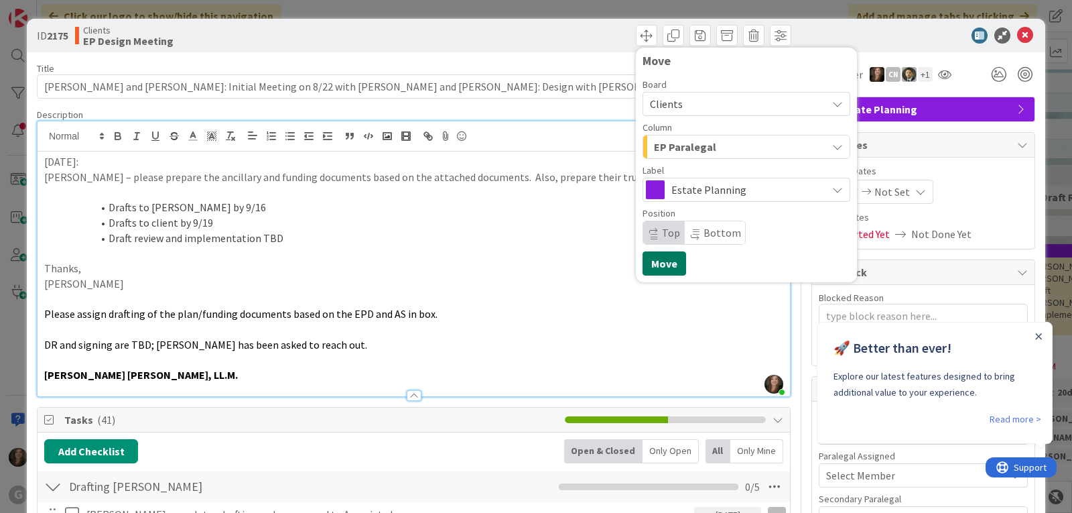
click at [661, 261] on button "Move" at bounding box center [665, 263] width 44 height 24
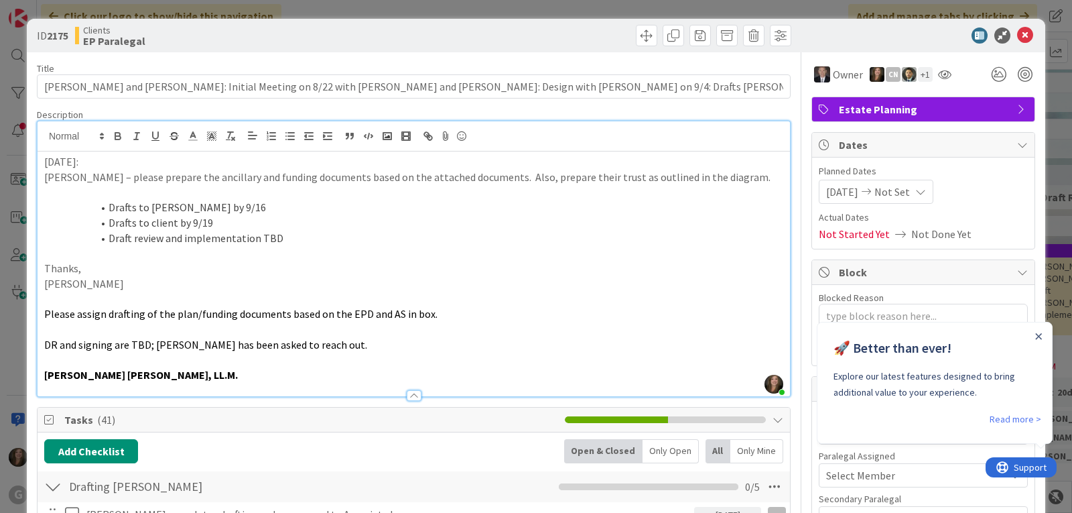
type textarea "x"
click at [1017, 36] on icon at bounding box center [1025, 35] width 16 height 16
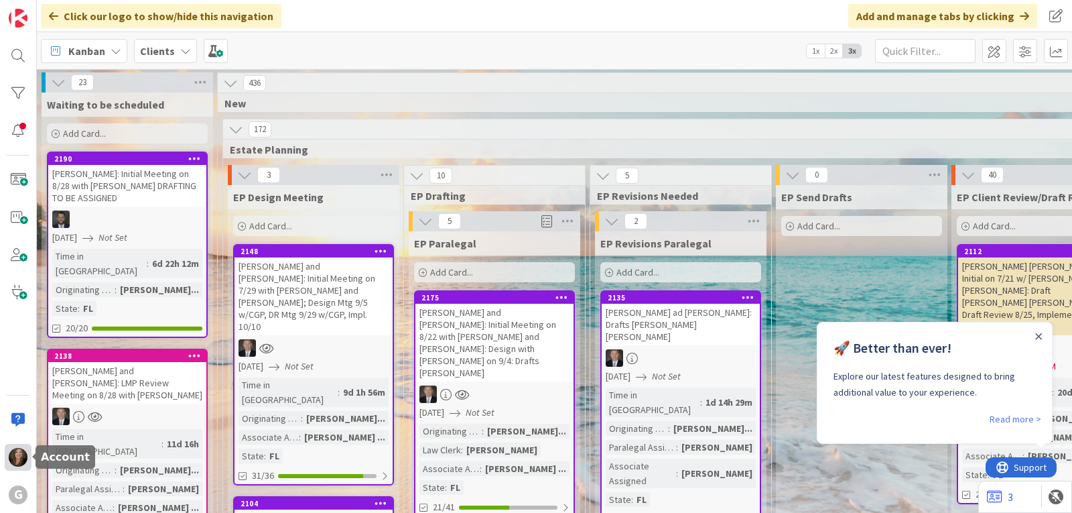
click at [19, 458] on img at bounding box center [18, 457] width 19 height 19
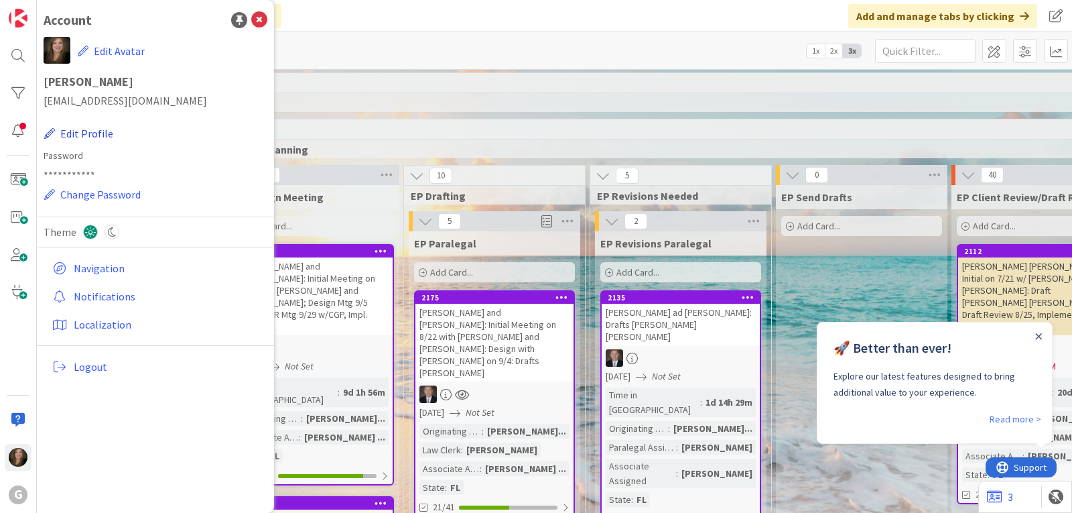
click at [98, 130] on button "Edit Profile" at bounding box center [79, 133] width 70 height 17
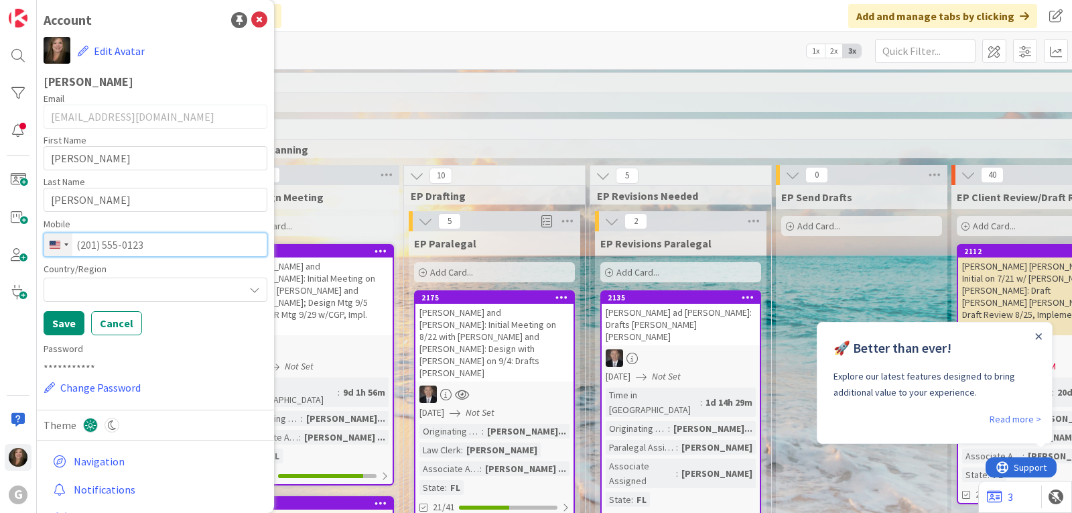
drag, startPoint x: 95, startPoint y: 246, endPoint x: 70, endPoint y: 250, distance: 25.1
click at [70, 250] on div "244 results found No results found [GEOGRAPHIC_DATA] +93 [GEOGRAPHIC_DATA] +358…" at bounding box center [156, 245] width 224 height 24
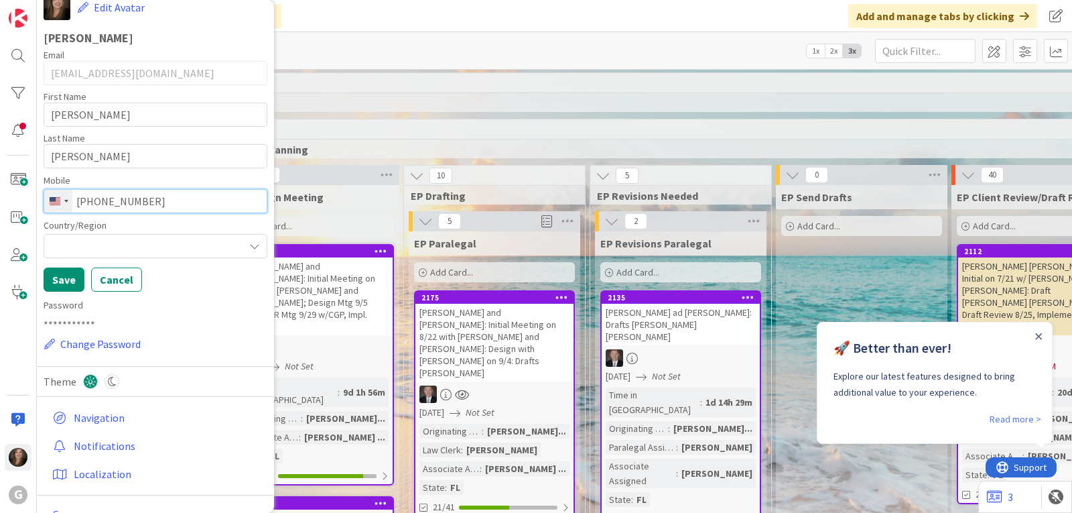
scroll to position [67, 0]
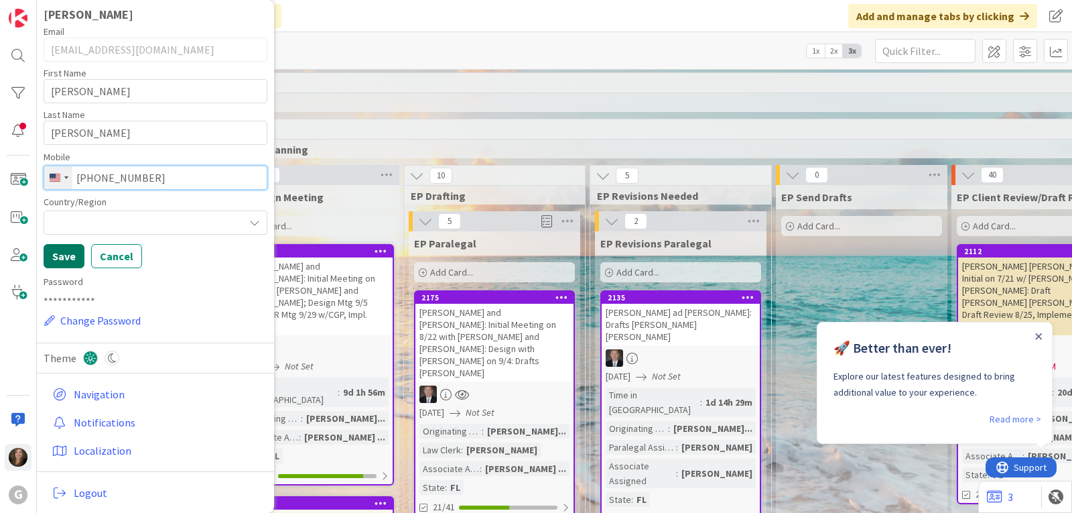
type input "[PHONE_NUMBER]"
click at [51, 252] on button "Save" at bounding box center [64, 256] width 41 height 24
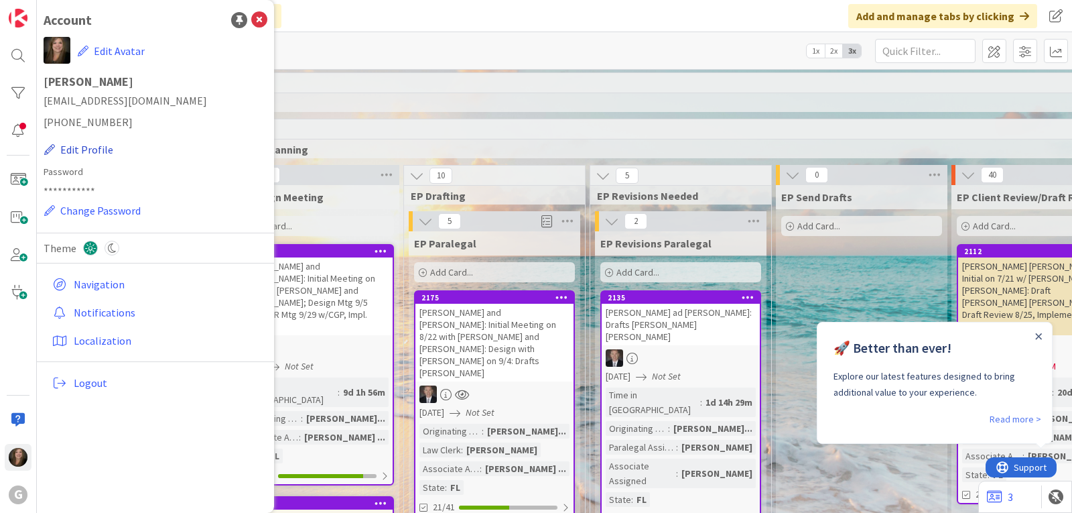
click at [92, 149] on button "Edit Profile" at bounding box center [79, 149] width 70 height 17
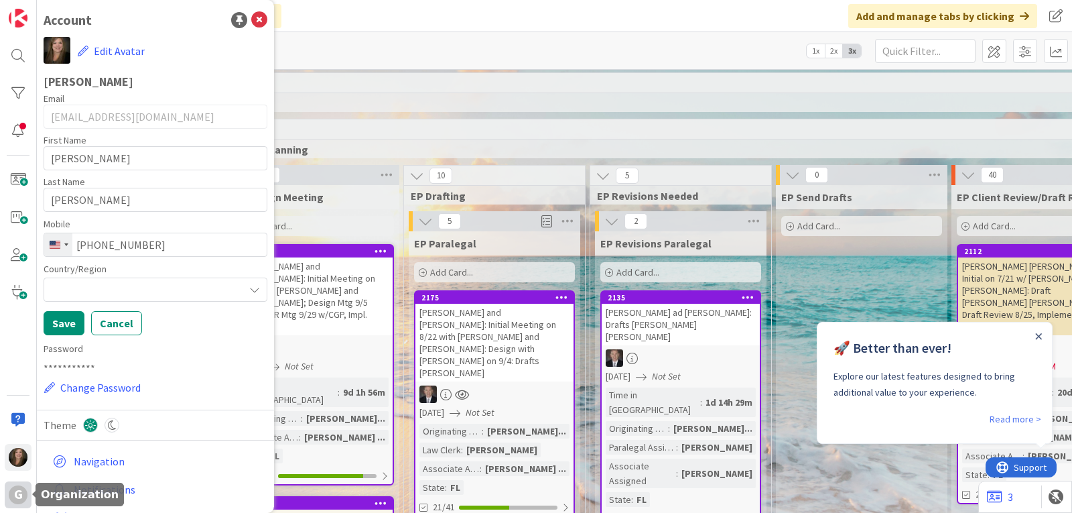
click at [9, 495] on div "G" at bounding box center [18, 494] width 19 height 19
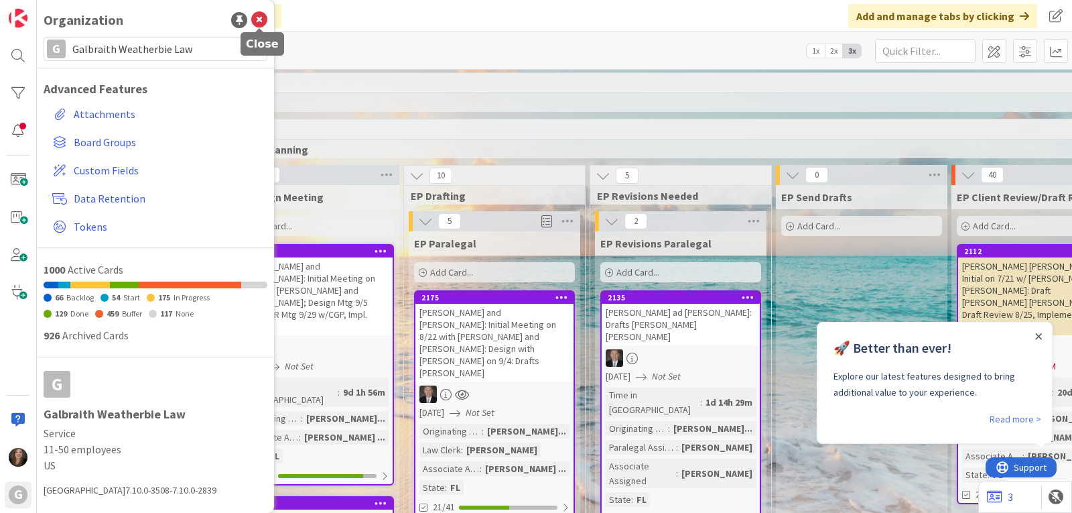
click at [261, 18] on icon at bounding box center [259, 20] width 16 height 16
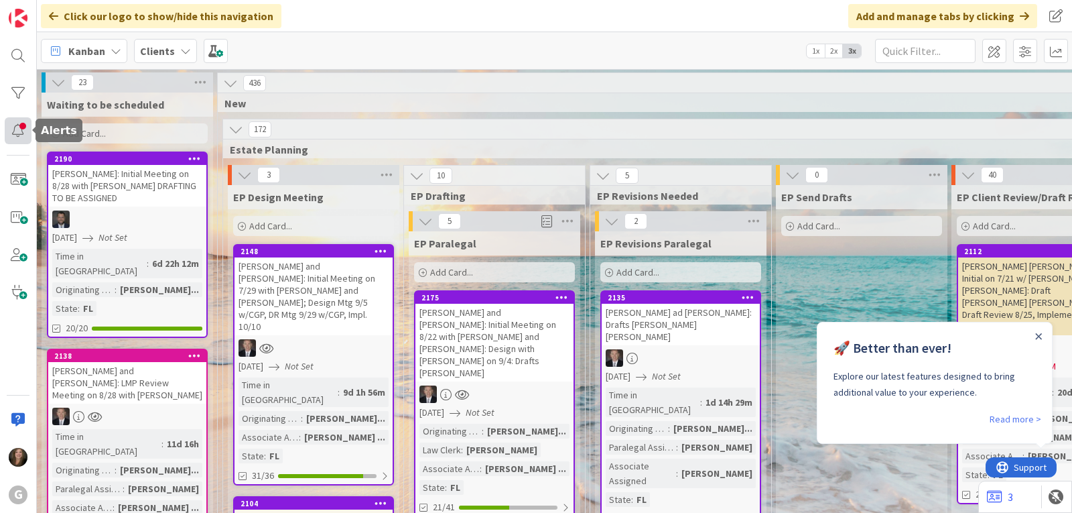
click at [23, 133] on div at bounding box center [18, 130] width 27 height 27
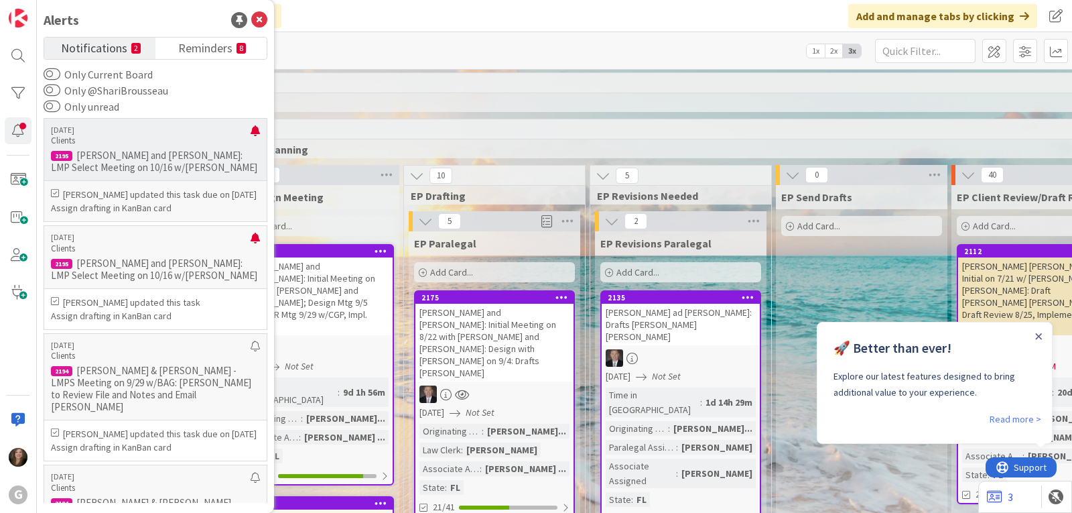
click at [149, 159] on p "[PERSON_NAME] and [PERSON_NAME]: LMP Select Meeting on 10/16 w/[PERSON_NAME]" at bounding box center [155, 161] width 209 height 24
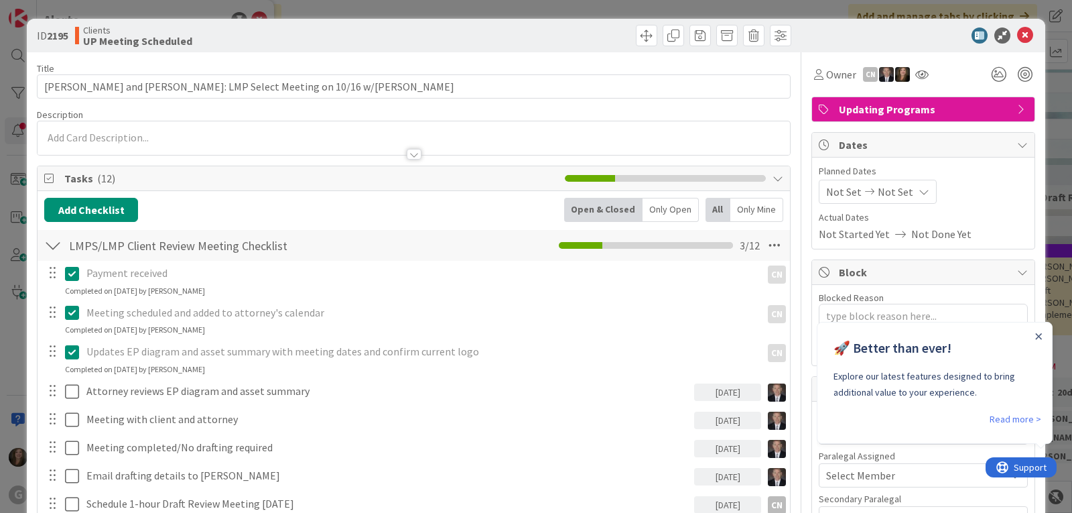
type textarea "x"
click at [1017, 34] on icon at bounding box center [1025, 35] width 16 height 16
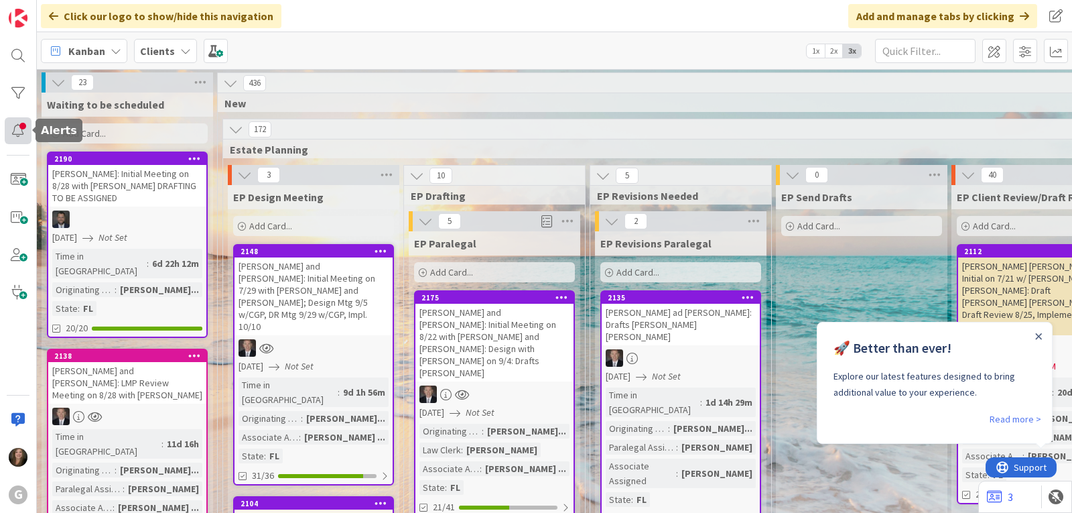
click at [9, 133] on div at bounding box center [18, 130] width 27 height 27
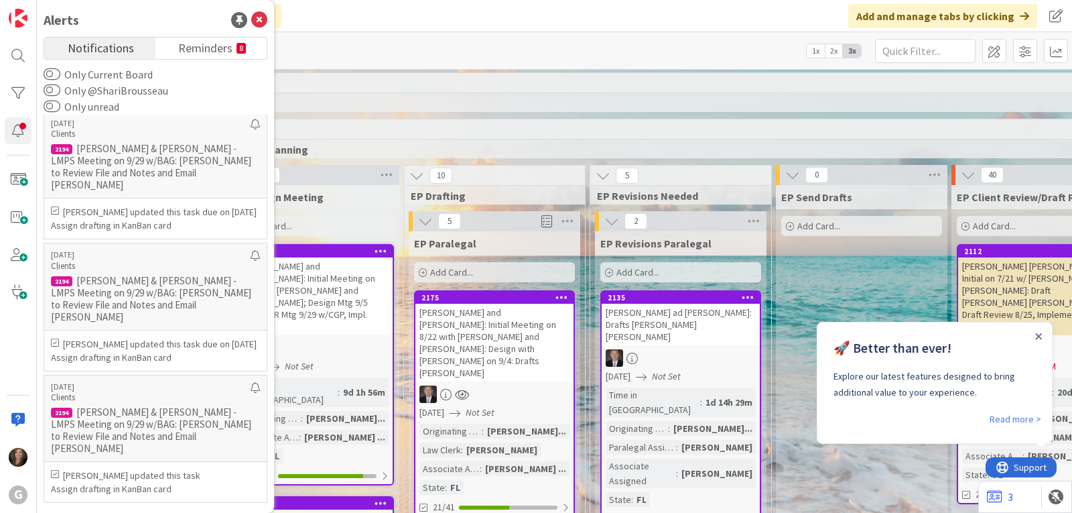
scroll to position [226, 0]
click at [190, 43] on span "Reminders" at bounding box center [205, 47] width 54 height 19
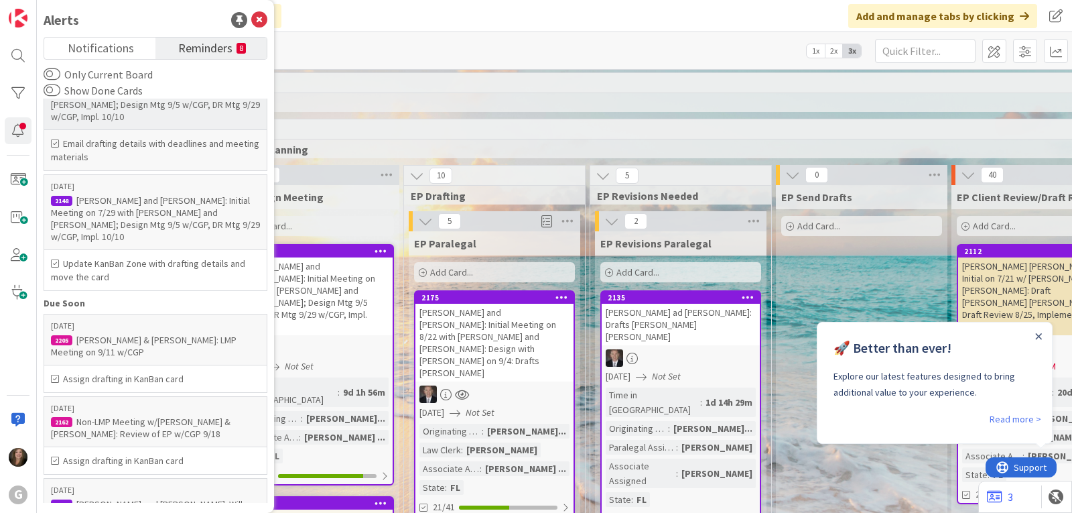
scroll to position [0, 0]
